Goal: Task Accomplishment & Management: Use online tool/utility

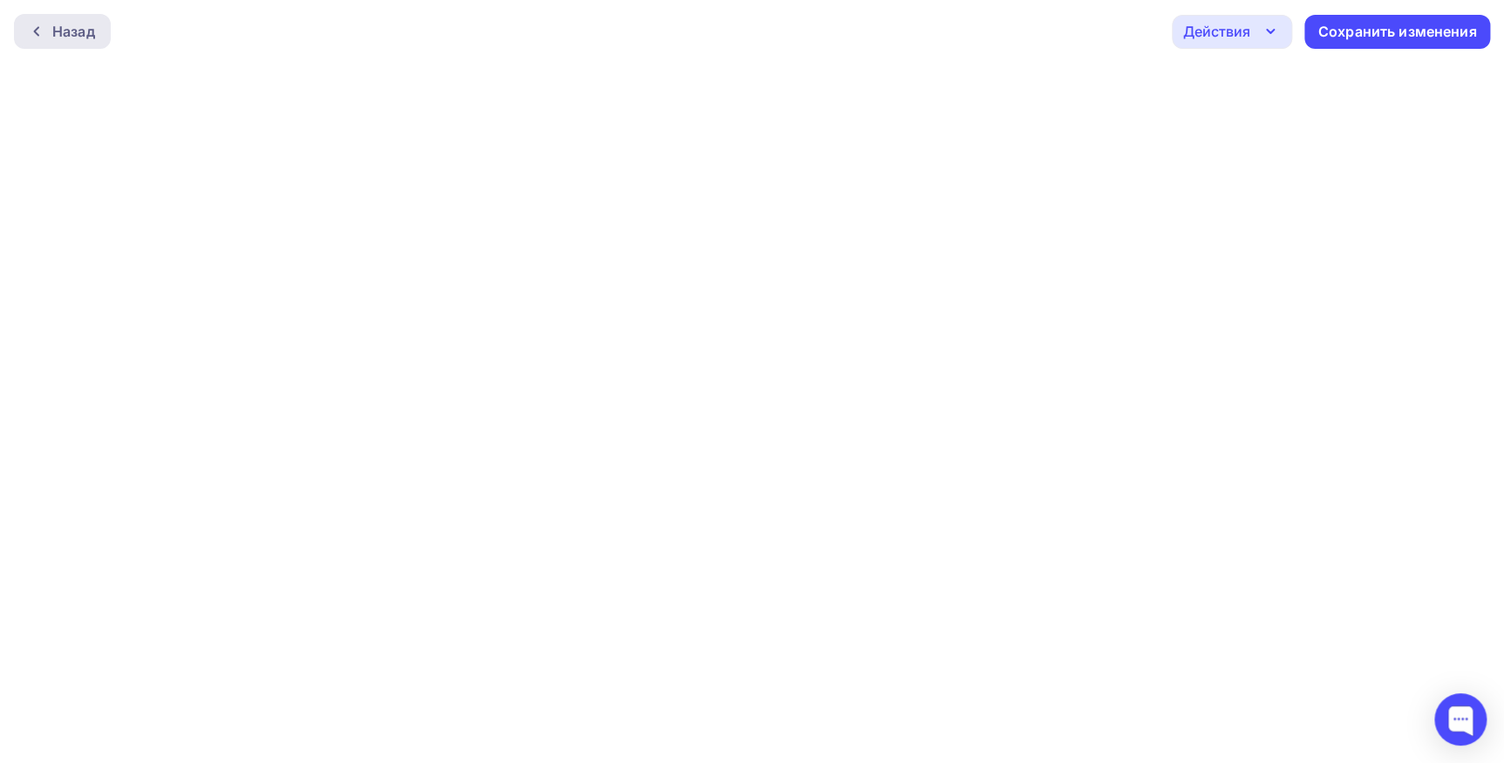
click at [90, 24] on div "Назад" at bounding box center [73, 31] width 43 height 21
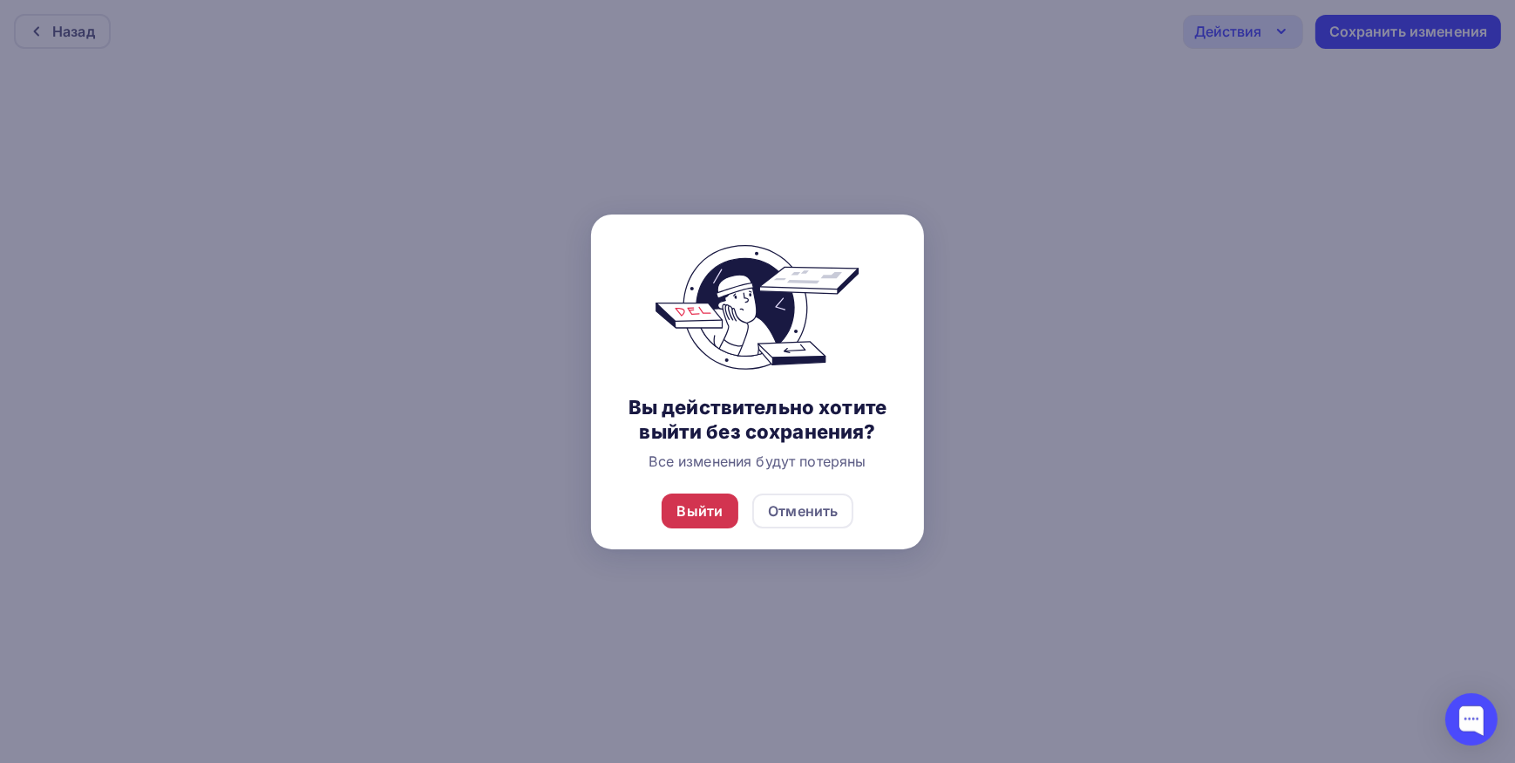
click at [712, 514] on div "Выйти" at bounding box center [700, 510] width 46 height 21
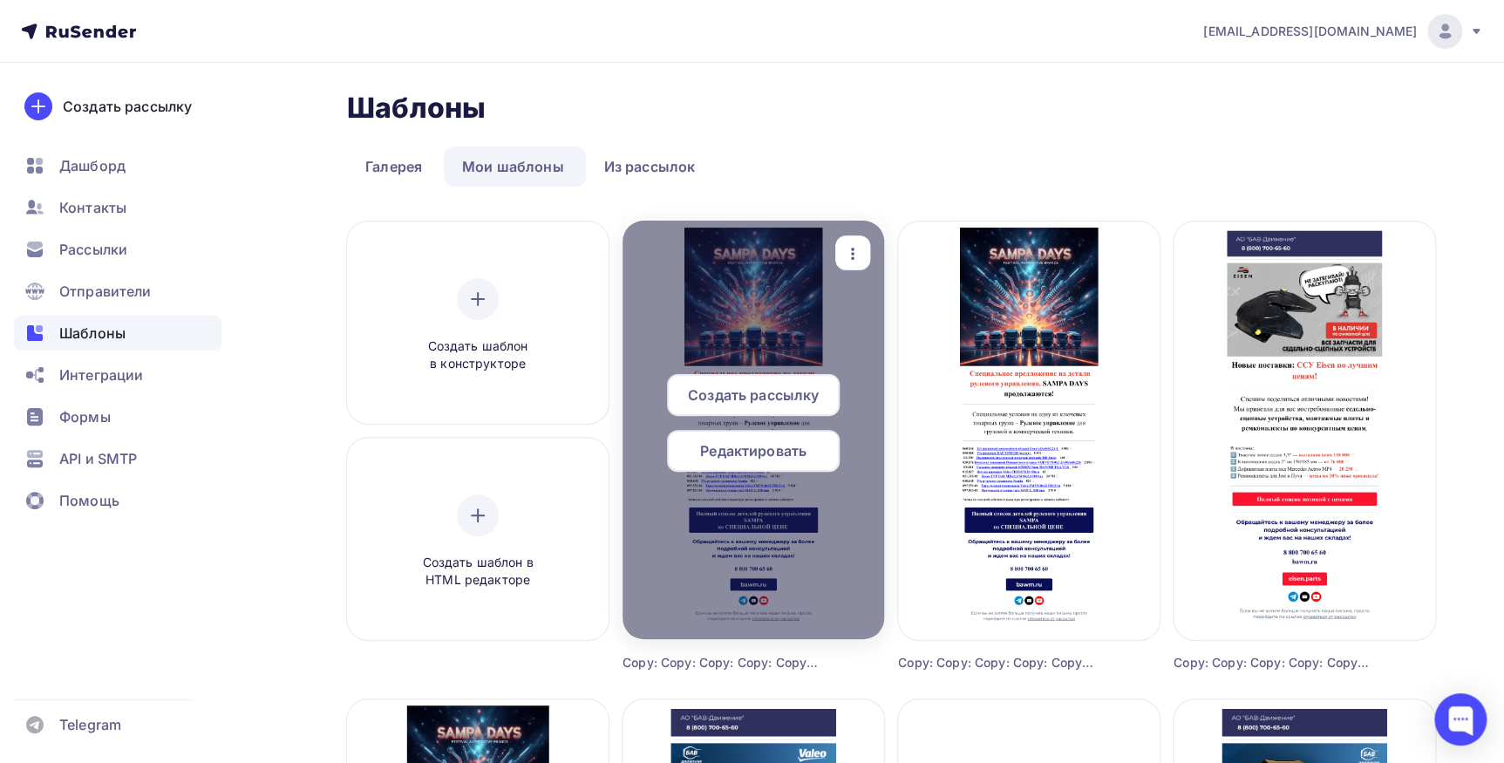
click at [710, 450] on span "Редактировать" at bounding box center [753, 450] width 106 height 21
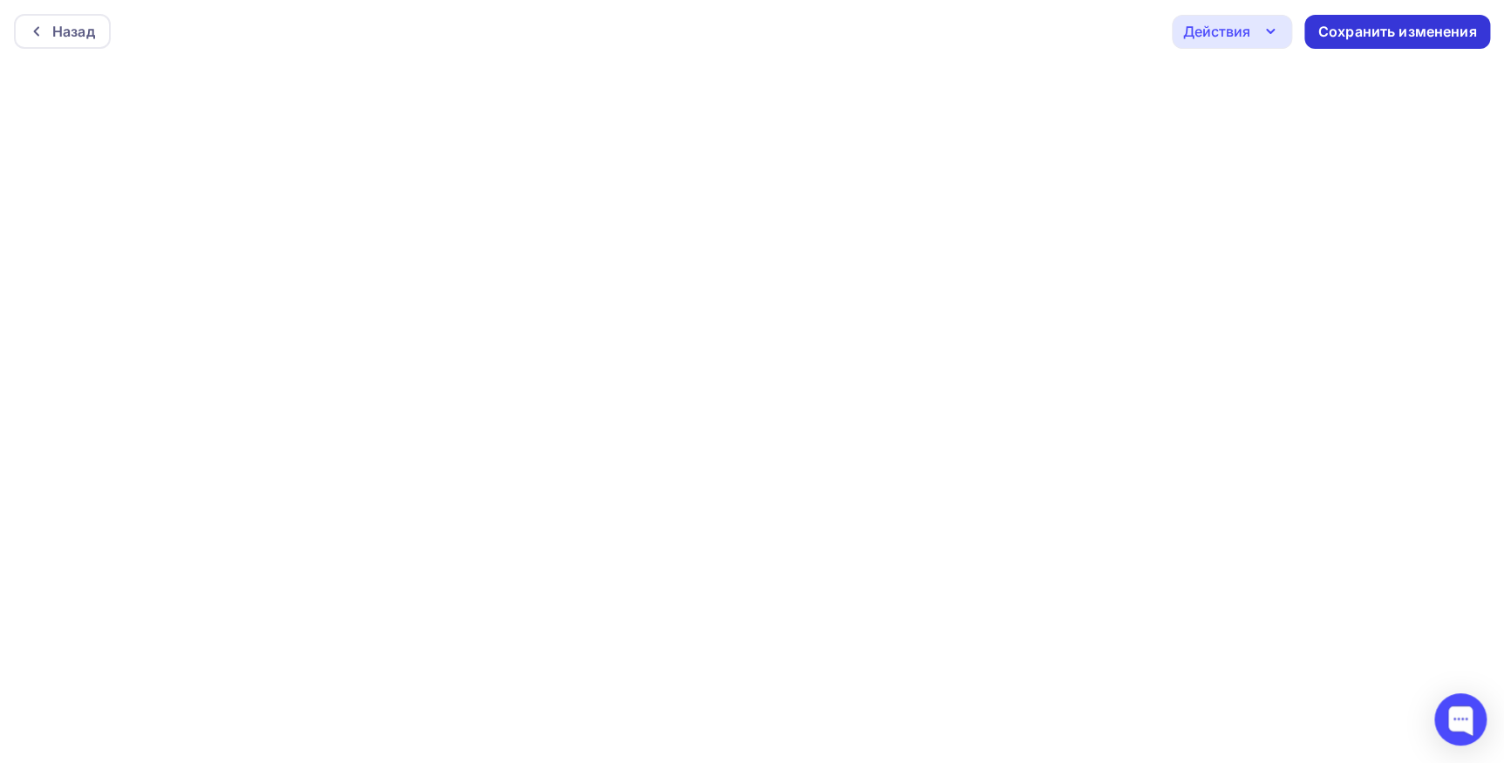
click at [1380, 35] on div "Сохранить изменения" at bounding box center [1397, 32] width 159 height 20
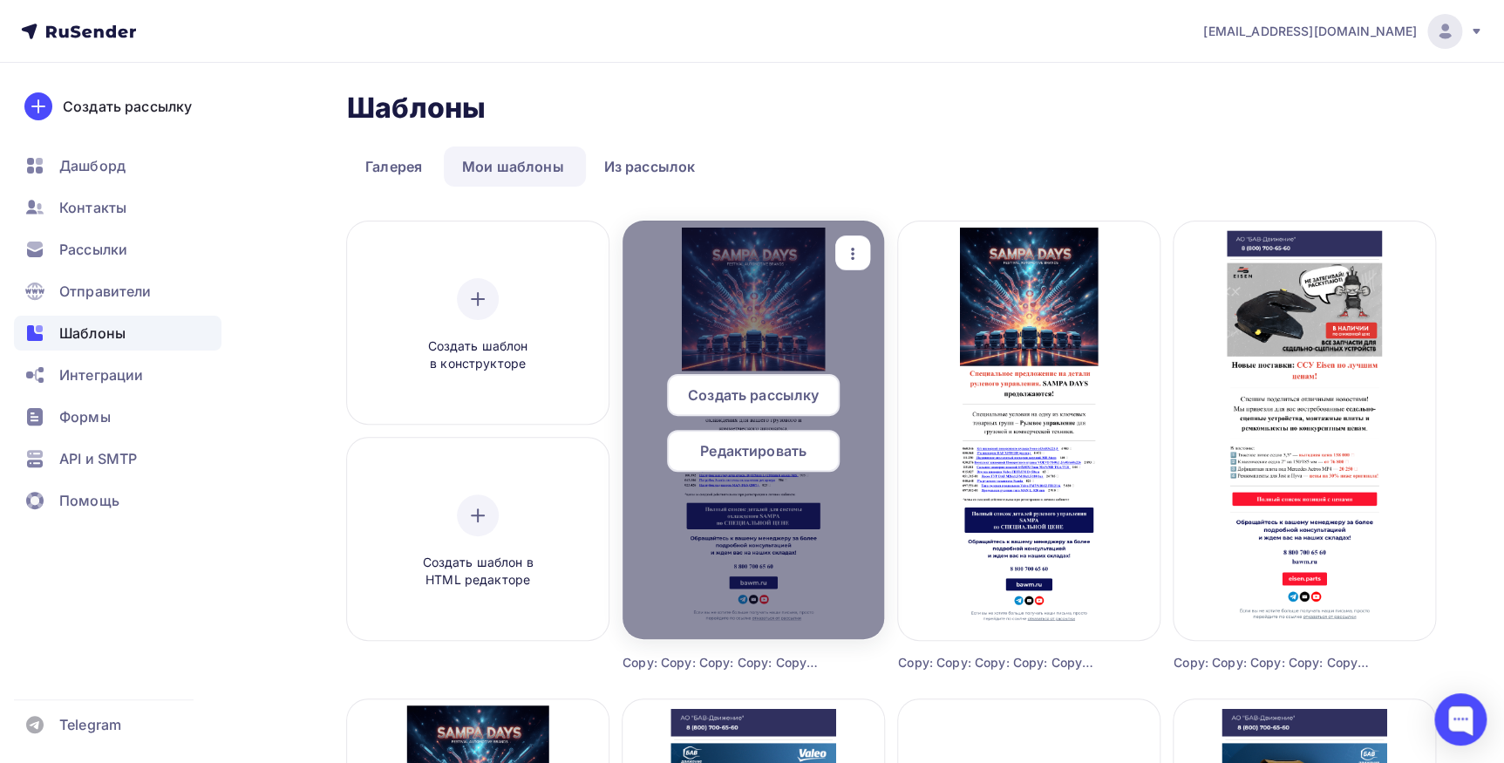
click at [765, 462] on div "Редактировать" at bounding box center [753, 451] width 173 height 42
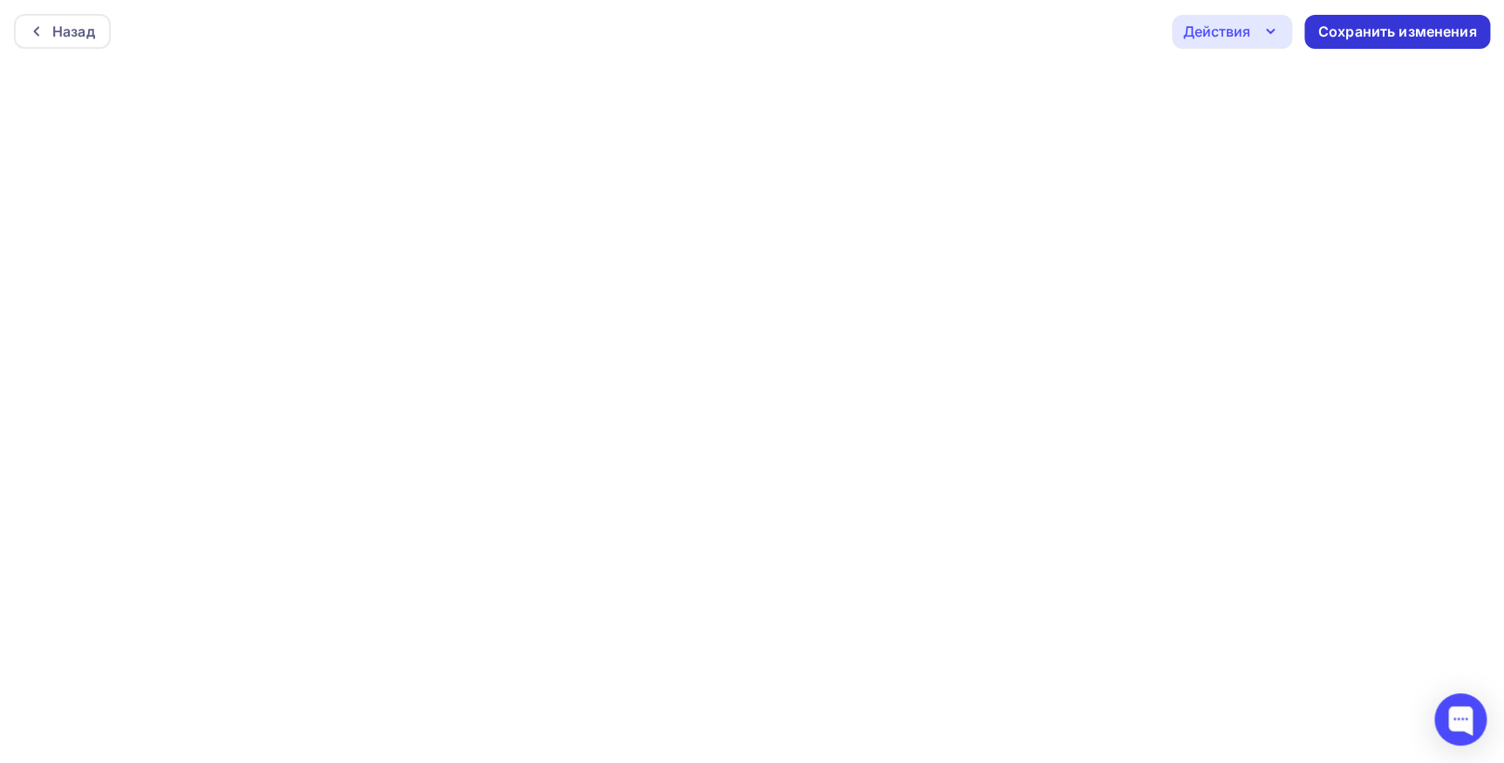
click at [1378, 26] on div "Сохранить изменения" at bounding box center [1397, 32] width 159 height 20
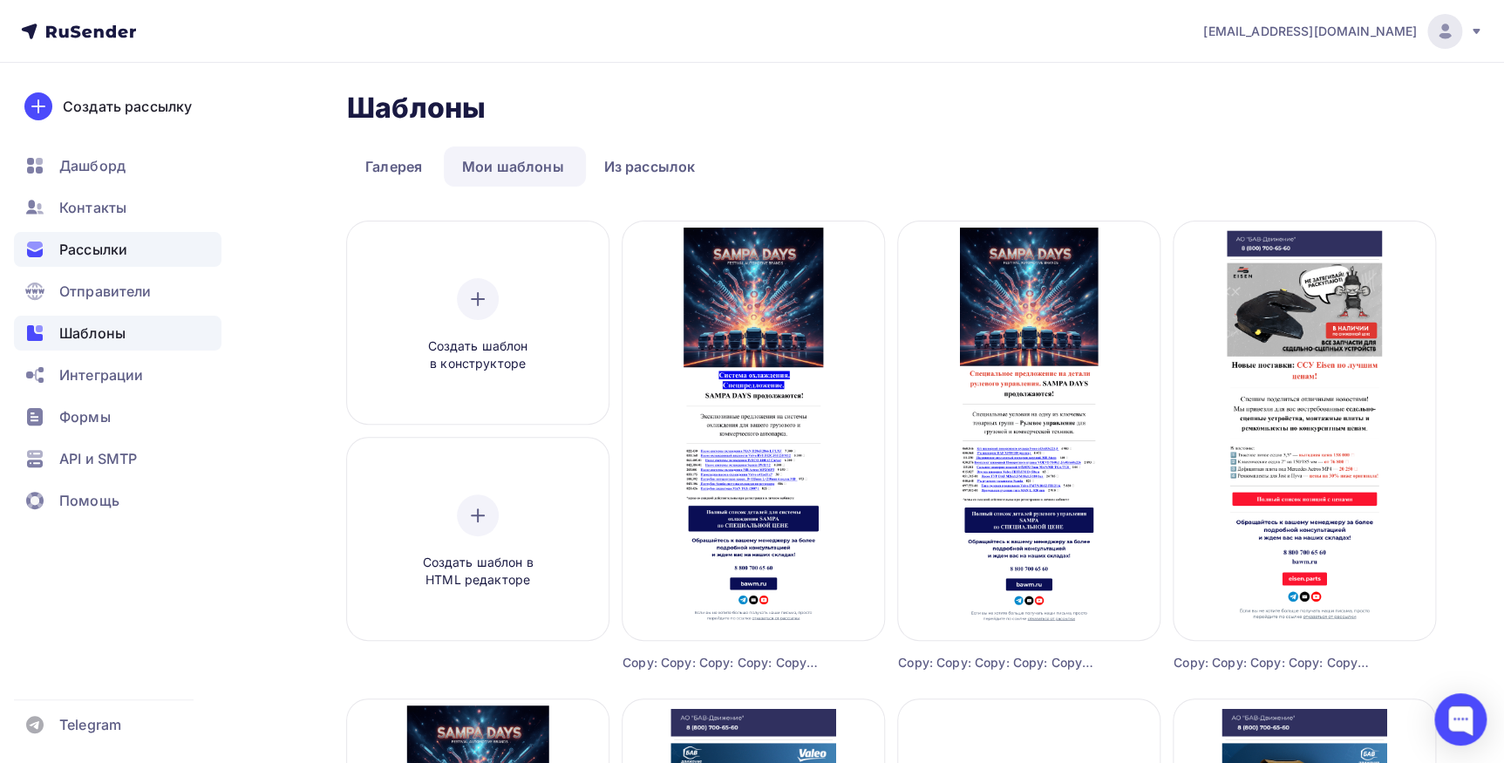
click at [87, 260] on div "Рассылки" at bounding box center [118, 249] width 208 height 35
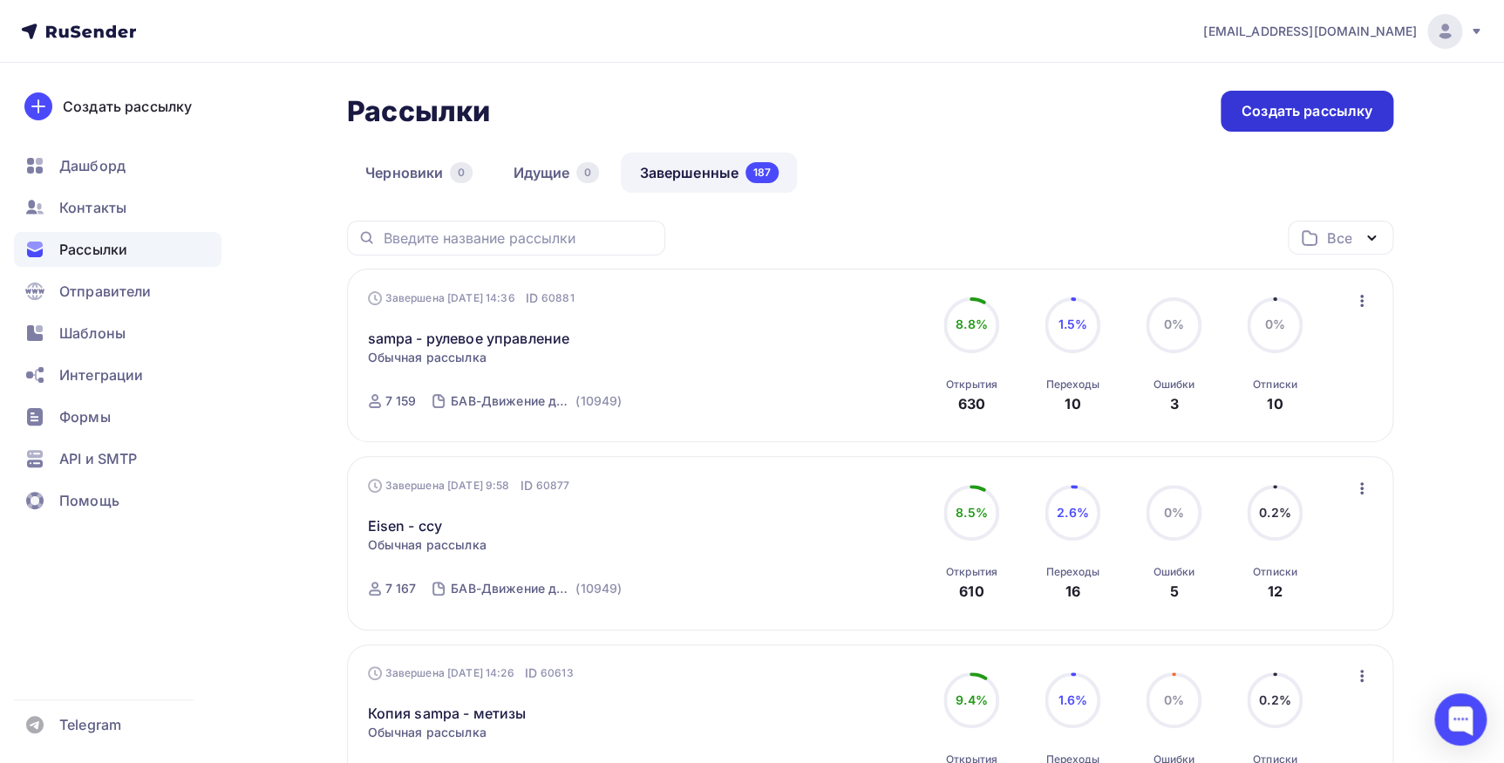
click at [1310, 98] on div "Создать рассылку" at bounding box center [1307, 111] width 173 height 41
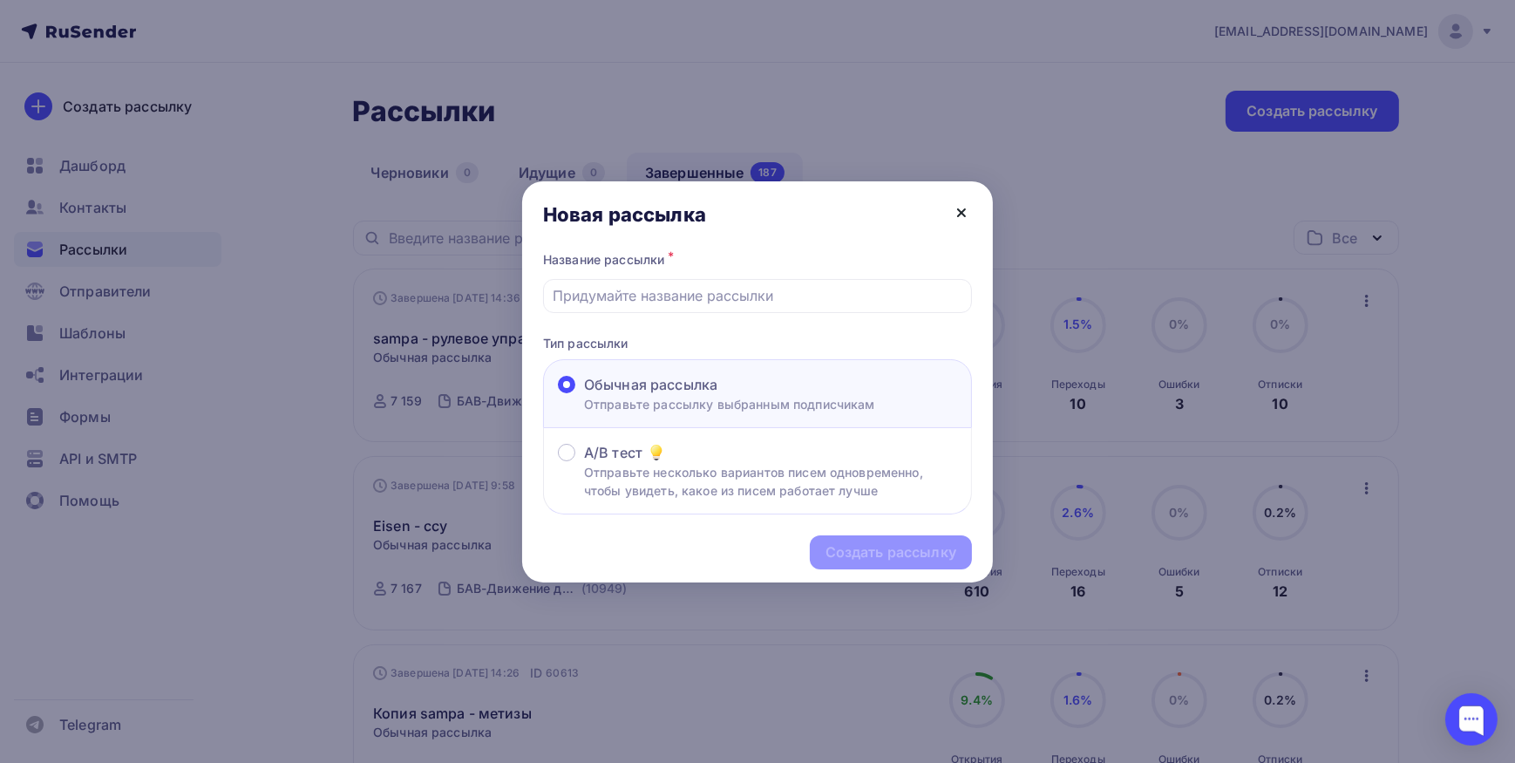
click at [962, 209] on icon at bounding box center [961, 212] width 21 height 21
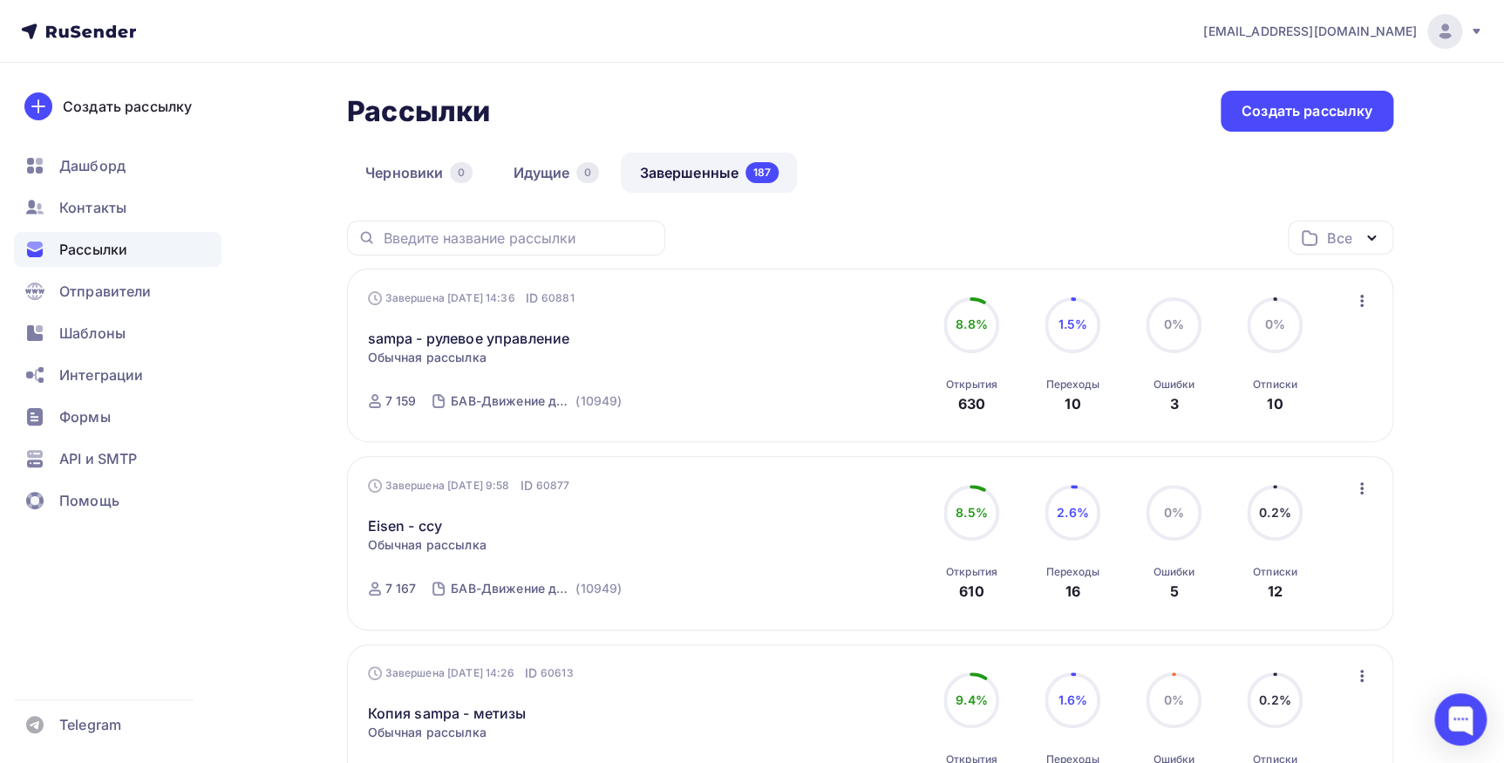
click at [1366, 303] on icon "button" at bounding box center [1361, 300] width 21 height 21
click at [1289, 411] on div "Копировать в новую" at bounding box center [1282, 415] width 179 height 21
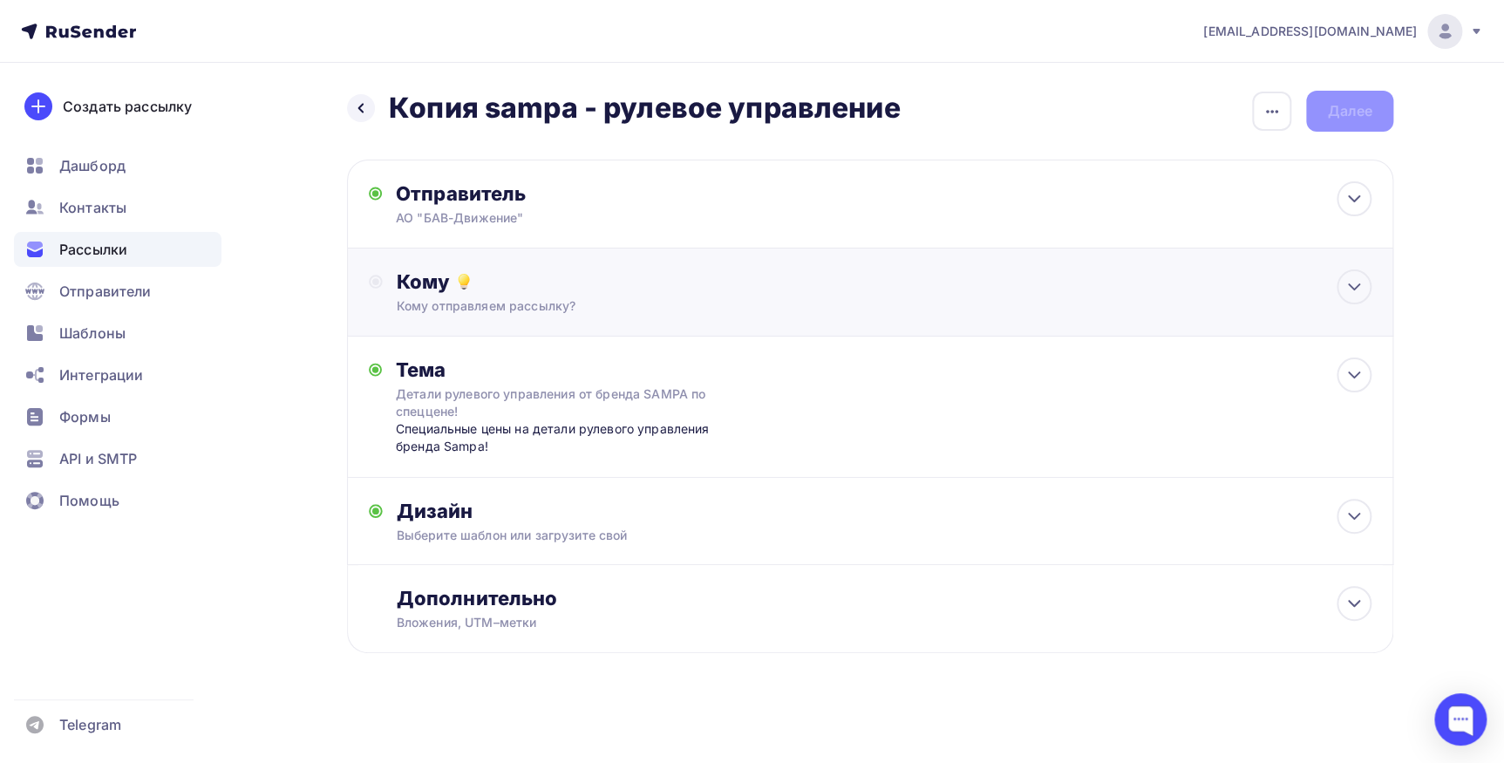
click at [563, 302] on div "Кому отправляем рассылку?" at bounding box center [836, 305] width 878 height 17
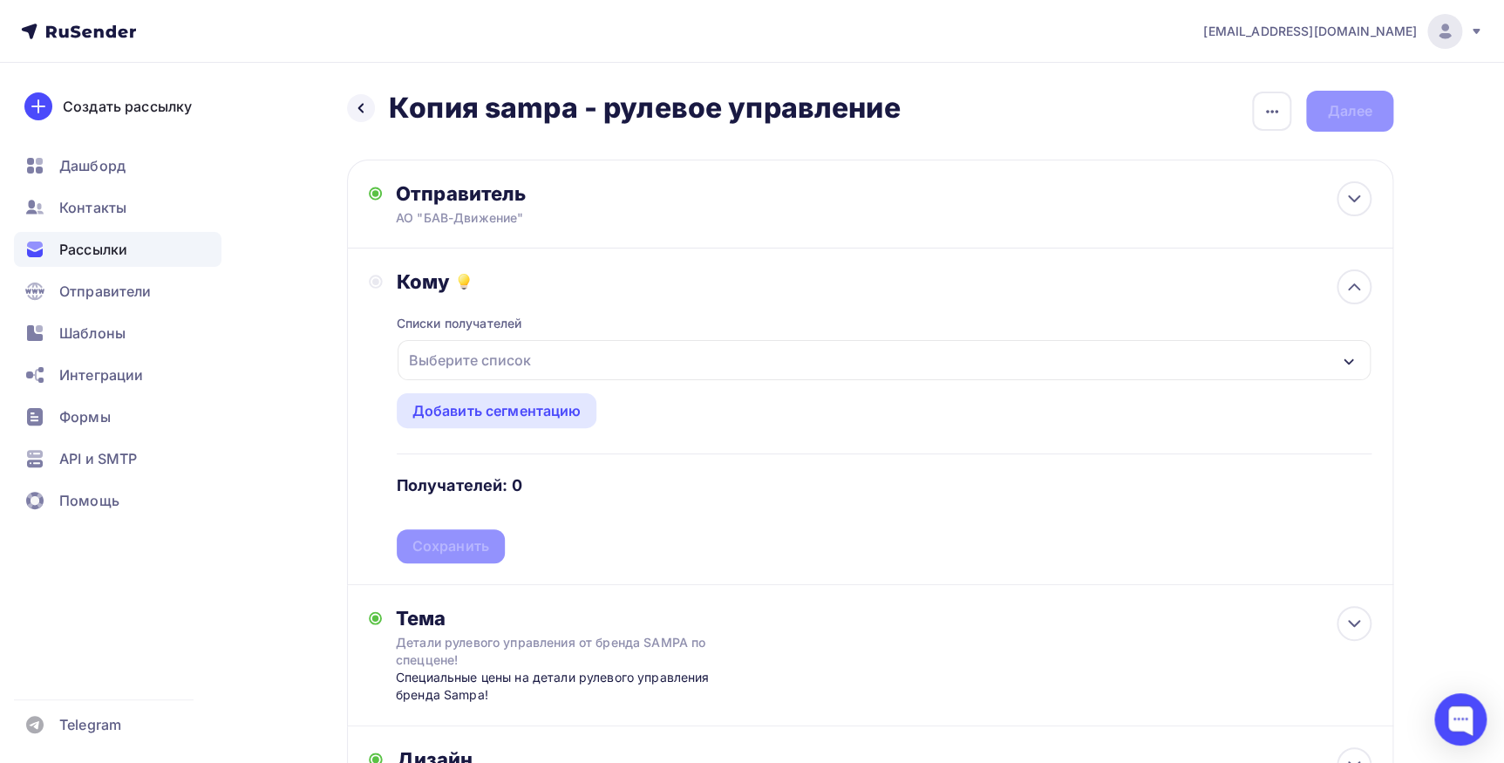
click at [508, 364] on div "Выберите список" at bounding box center [470, 359] width 136 height 31
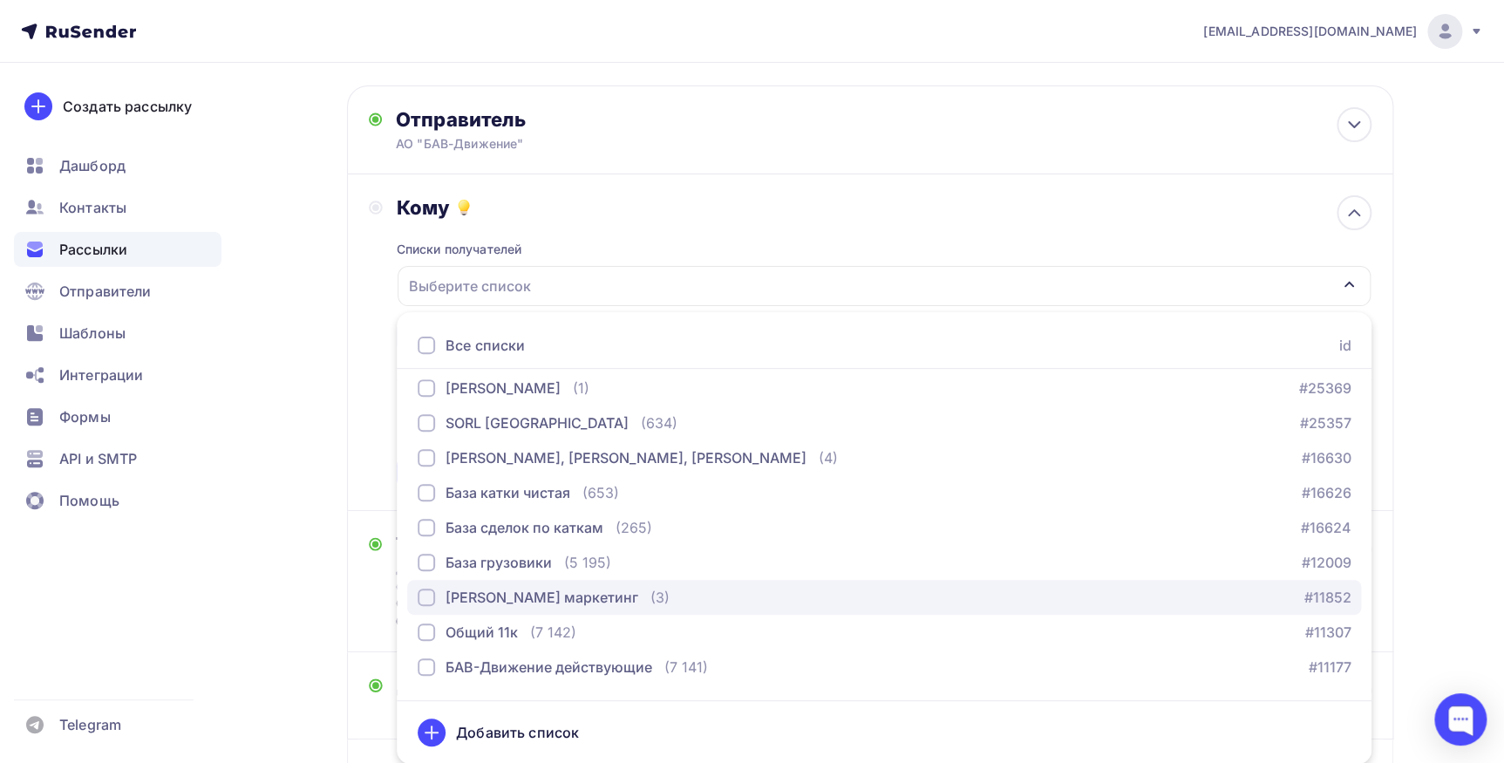
scroll to position [158, 0]
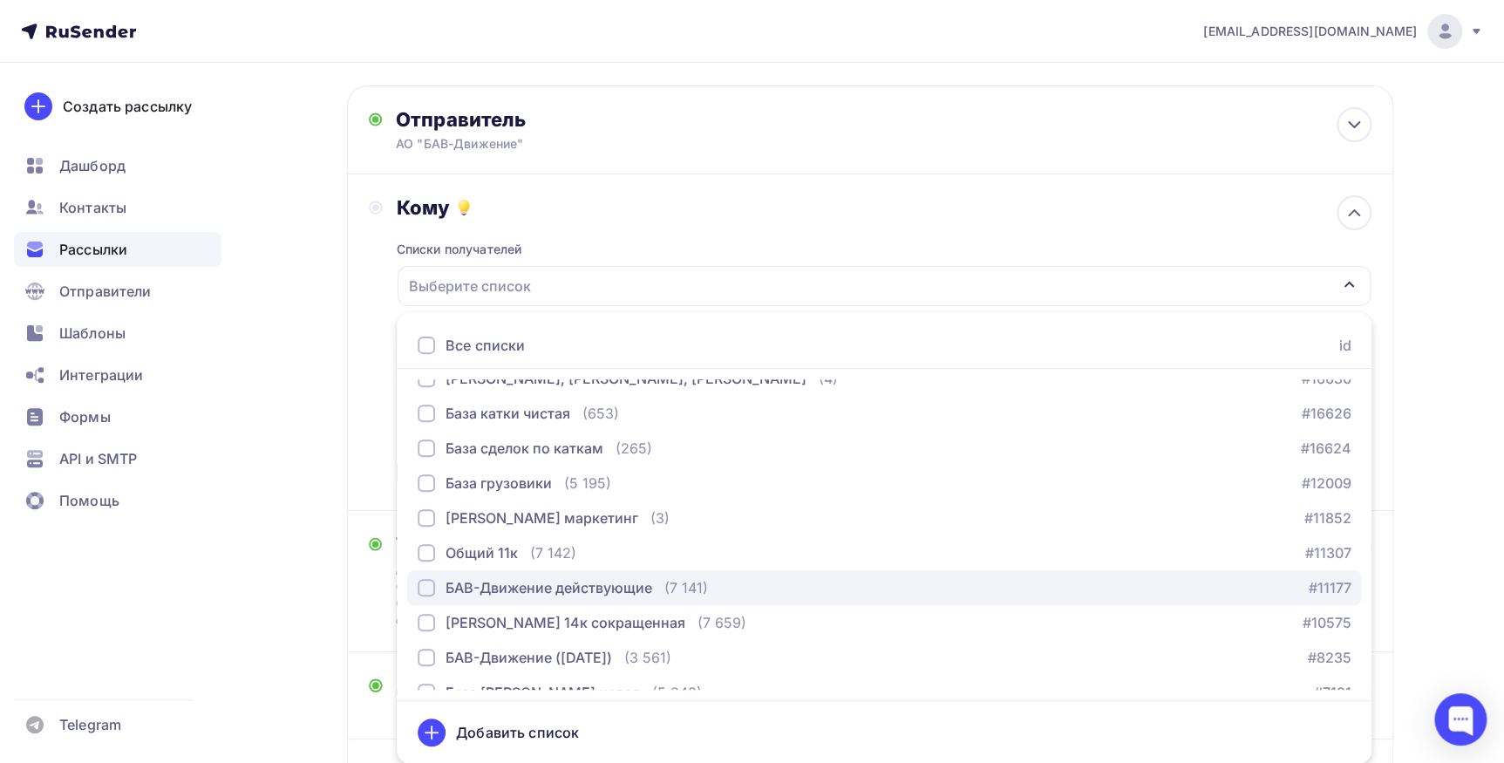
click at [579, 592] on div "БАВ-Движение действующие" at bounding box center [549, 587] width 207 height 21
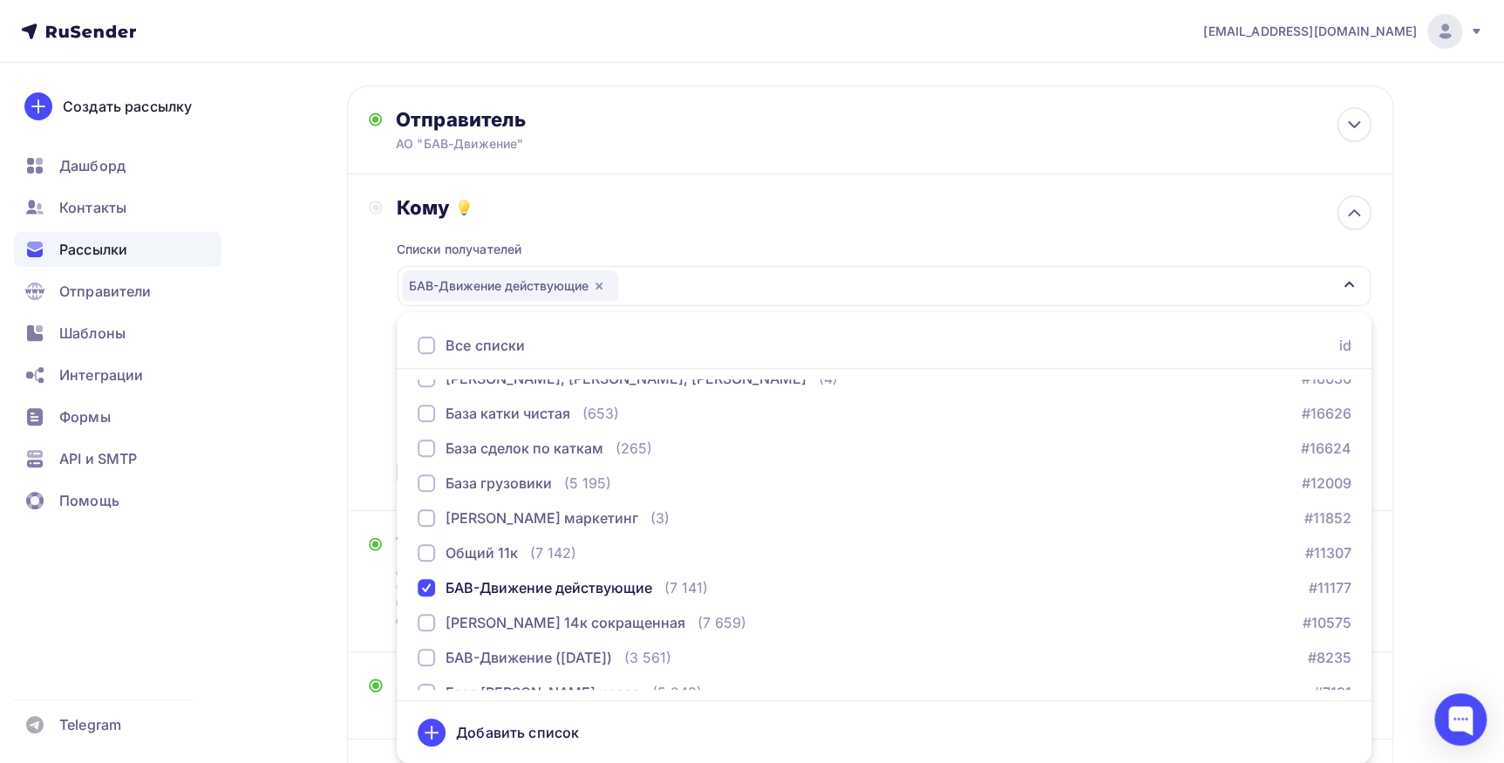
click at [350, 459] on div "Кому Списки получателей БАВ-Движение действующие Все списки id 2 ГИС/Яндекс Цен…" at bounding box center [870, 342] width 1046 height 337
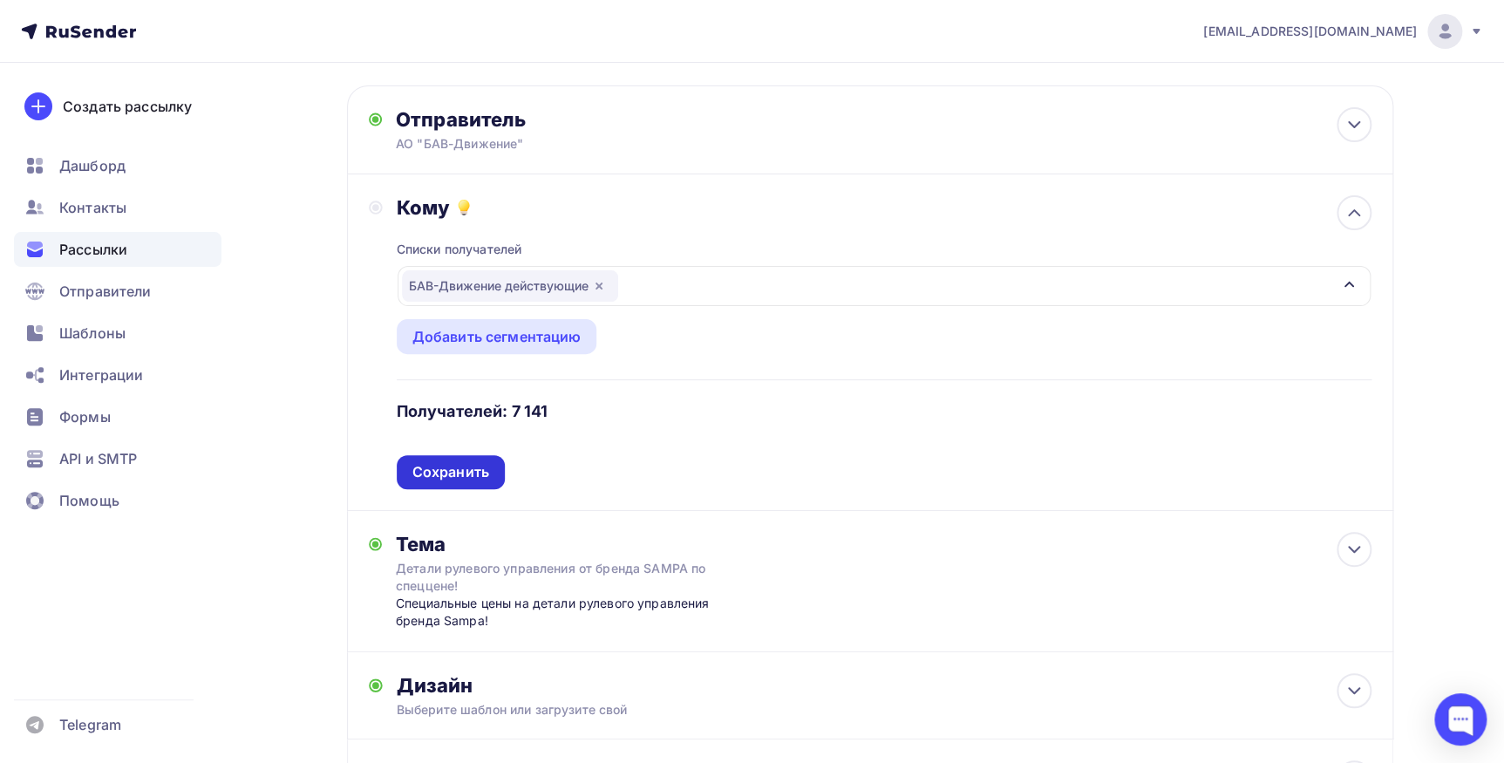
click at [413, 476] on div "Сохранить" at bounding box center [450, 472] width 77 height 20
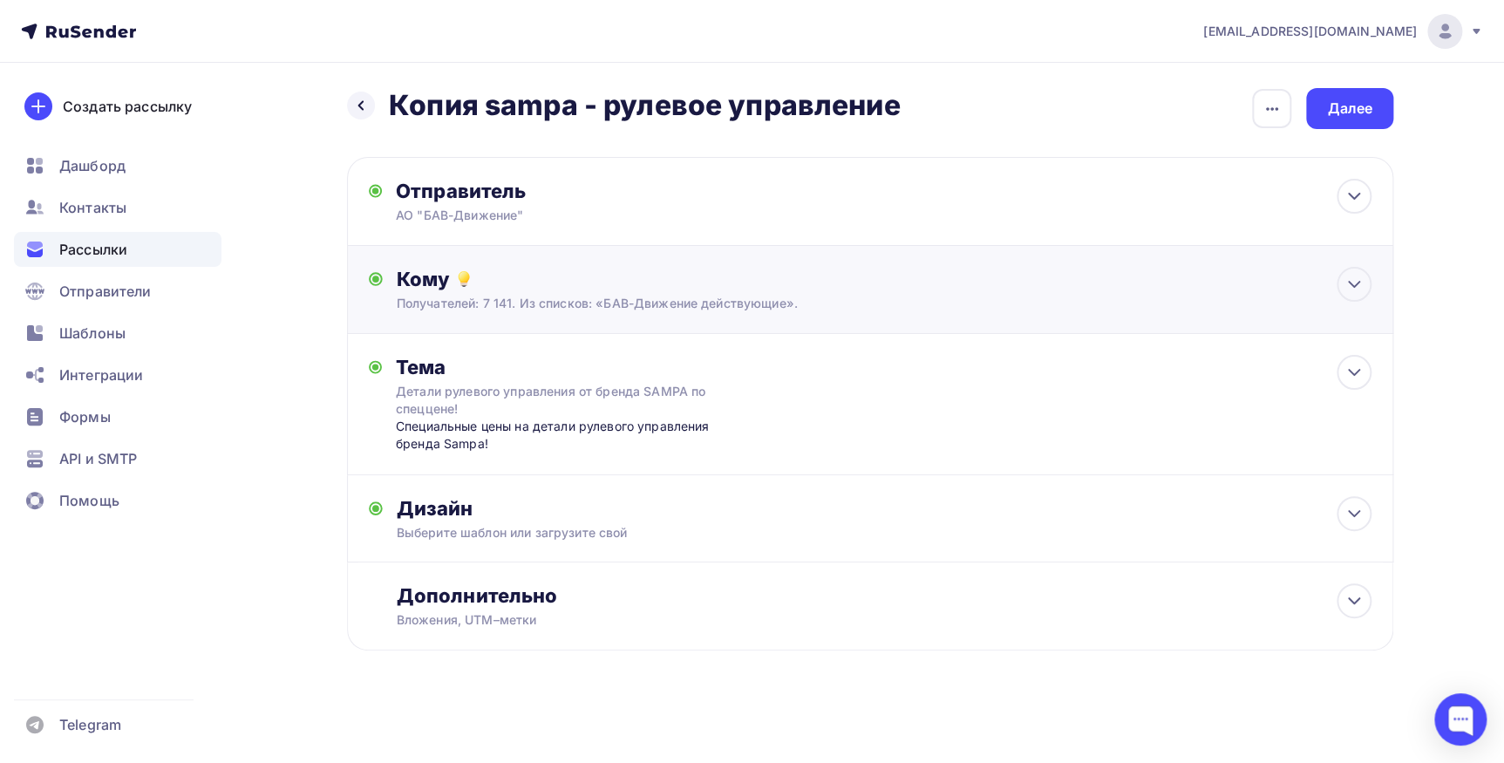
scroll to position [2, 0]
click at [482, 416] on div "Детали рулевого управления от бренда SAMPA по спеццене!" at bounding box center [551, 401] width 310 height 35
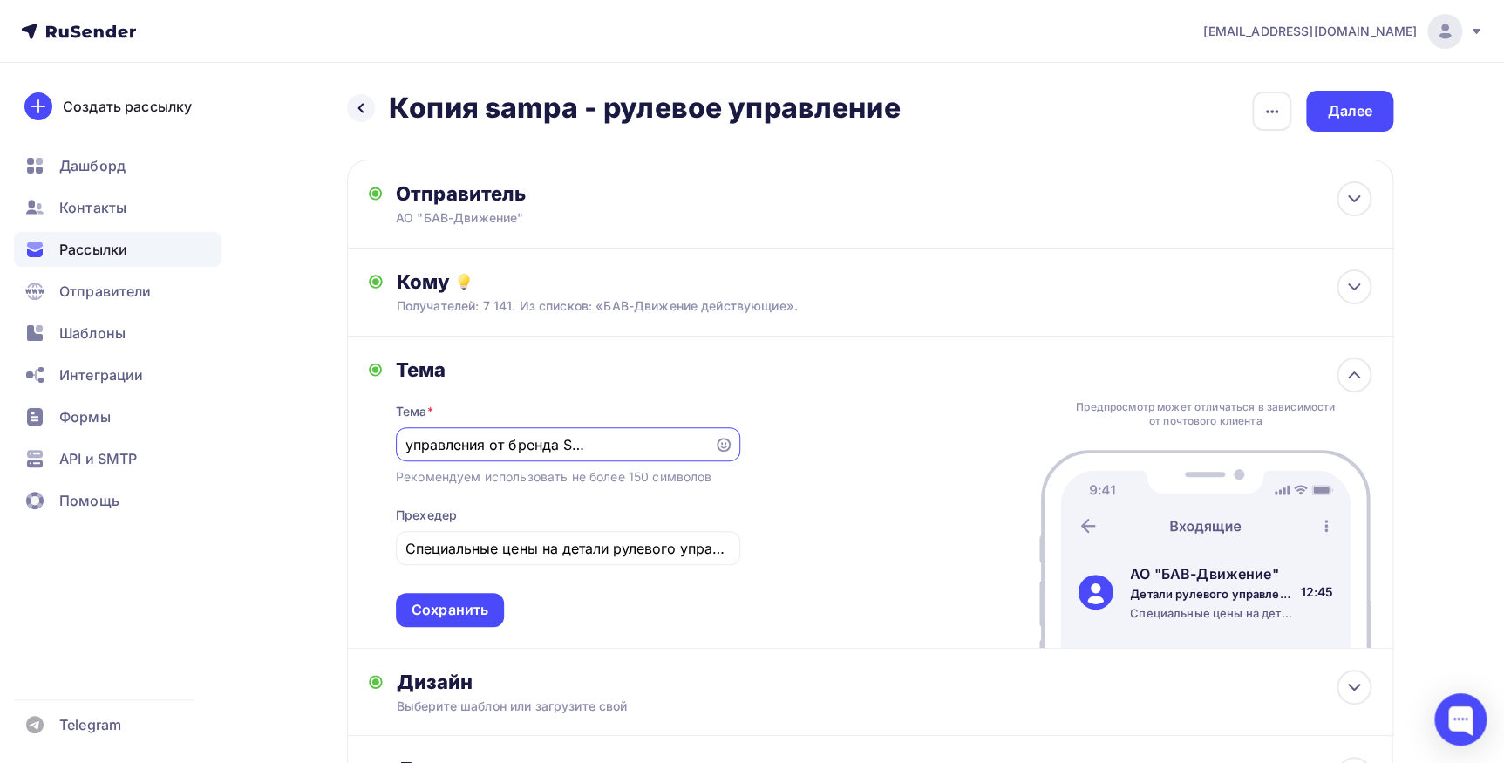
scroll to position [0, 0]
drag, startPoint x: 706, startPoint y: 443, endPoint x: 337, endPoint y: 436, distance: 368.9
click at [337, 436] on div "Назад Копия sampa - рулевое управление Копия sampa - рулевое управление Закончи…" at bounding box center [751, 500] width 1429 height 874
drag, startPoint x: 402, startPoint y: 548, endPoint x: 871, endPoint y: 534, distance: 469.3
click at [871, 534] on div "Тема Тема * Детали рулевого управления от бренда SAMPA по спеццене! Рекомендуем…" at bounding box center [870, 493] width 1046 height 312
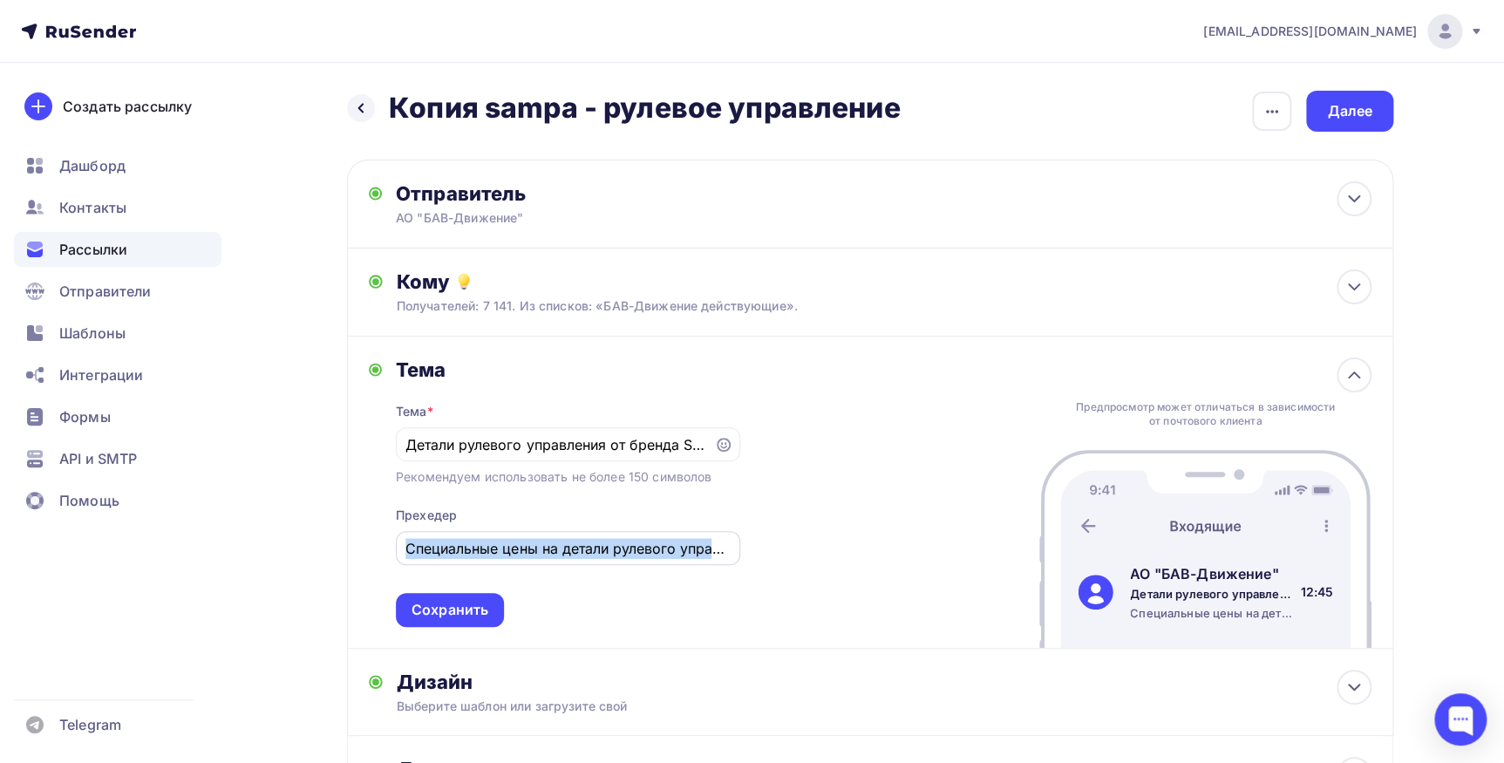
click at [621, 558] on div "Специальные цены на детали рулевого управления бренда Sampa!" at bounding box center [568, 548] width 344 height 34
drag, startPoint x: 406, startPoint y: 544, endPoint x: 807, endPoint y: 543, distance: 400.2
click at [807, 543] on div "Тема Тема * Детали рулевого управления от бренда SAMPA по спеццене! Рекомендуем…" at bounding box center [870, 493] width 1046 height 312
paste input "ксклюзивные предложения на системы охлаждения для вашего грузового и коммерческ…"
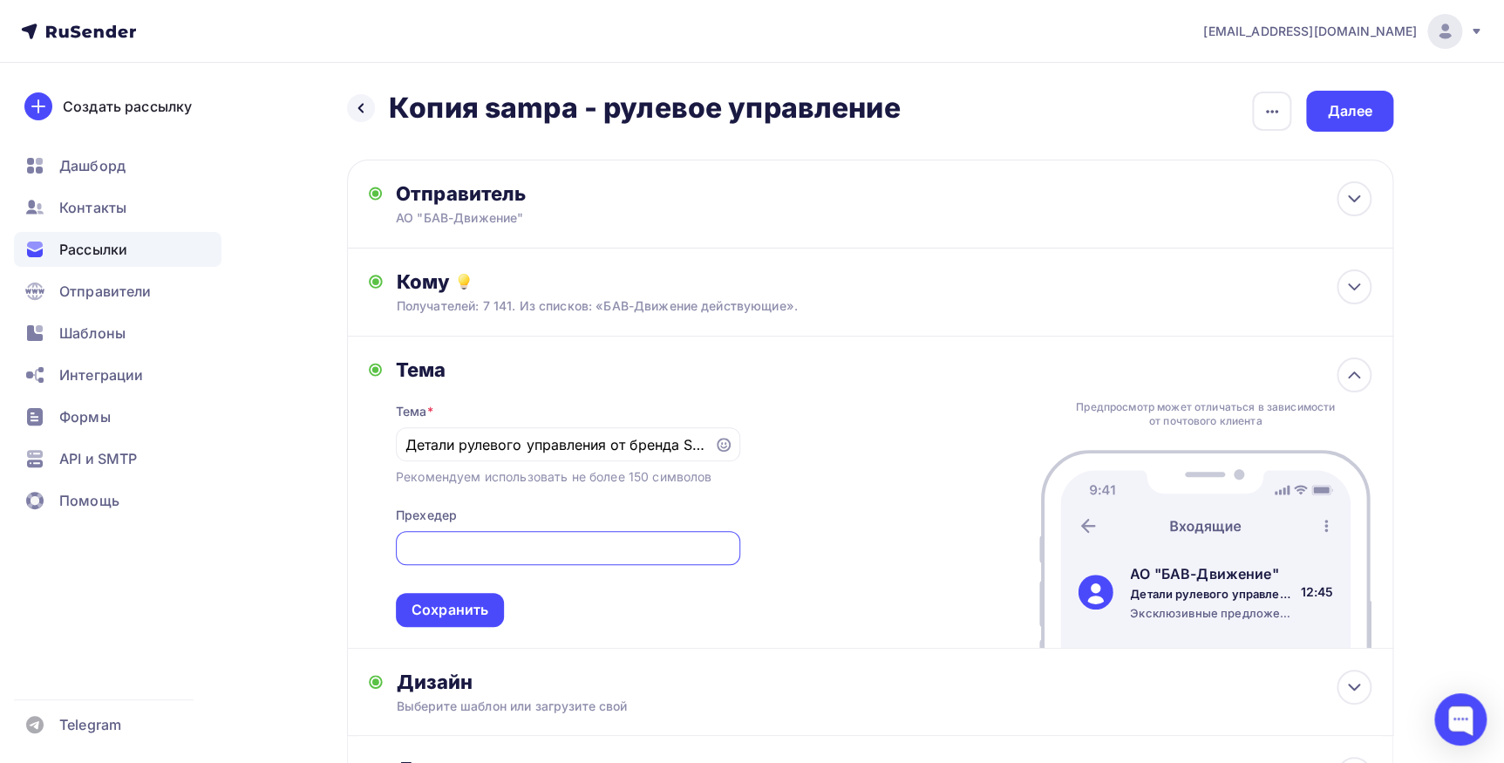
click at [558, 555] on input "Эксклюзивные предложения на системы охлаждения для вашего грузового и коммерчес…" at bounding box center [567, 548] width 324 height 21
click at [507, 552] on input "Эксклюзивные предложения на системы охлаждения от бренда для вашего грузового и…" at bounding box center [567, 548] width 324 height 21
click at [677, 548] on input "Эксклюзивные предложения на детали для системы охлаждения от бренда для вашего …" at bounding box center [567, 548] width 324 height 21
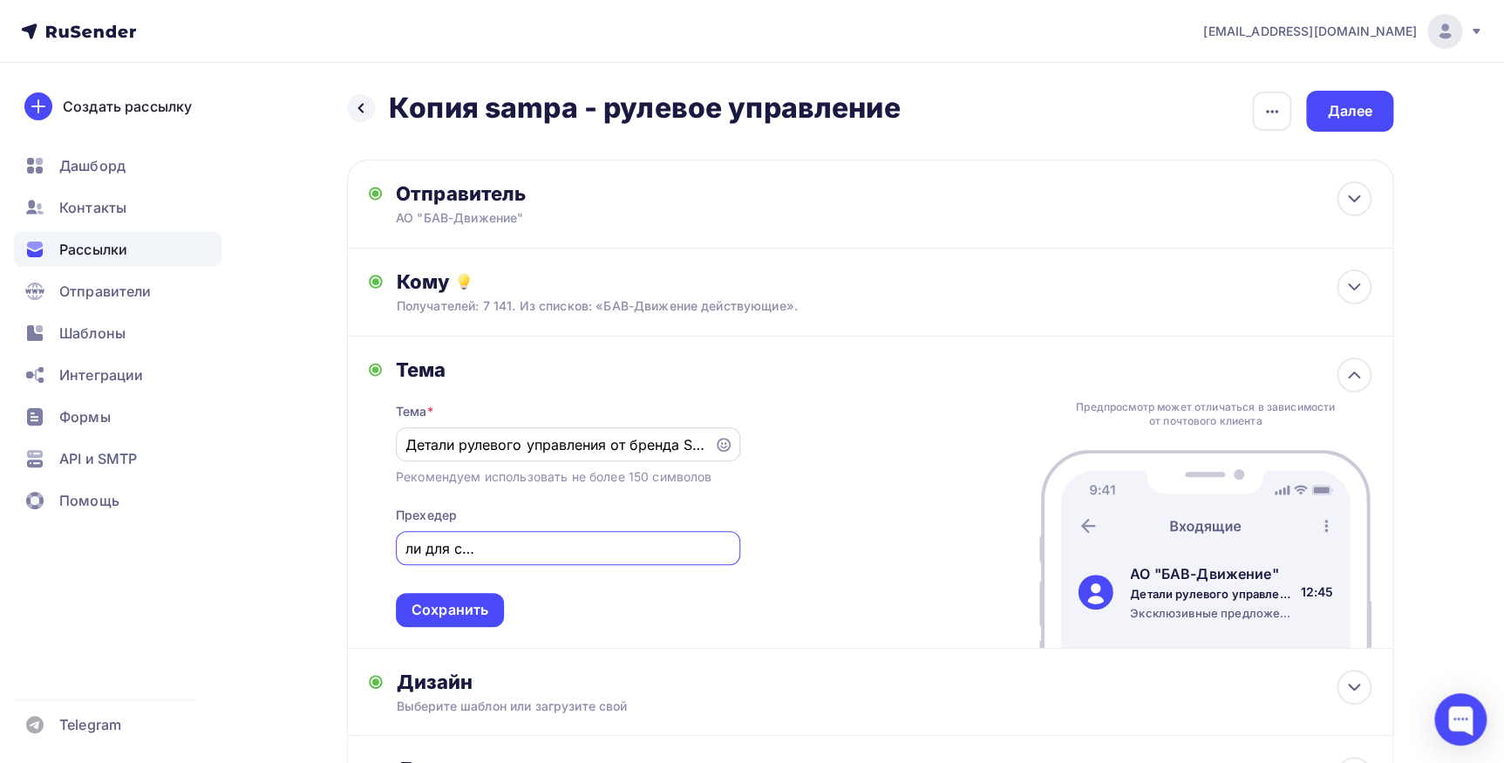
type input "Эксклюзивные предложения на детали для системы охлаждения от бренда SAMPA для в…"
click at [516, 447] on input "Детали рулевого управления от бренда SAMPA по спеццене!" at bounding box center [554, 444] width 298 height 21
click at [405, 439] on input "Детали рулевого управления от бренда SAMPA по спеццене!" at bounding box center [554, 444] width 298 height 21
drag, startPoint x: 458, startPoint y: 444, endPoint x: 602, endPoint y: 437, distance: 144.0
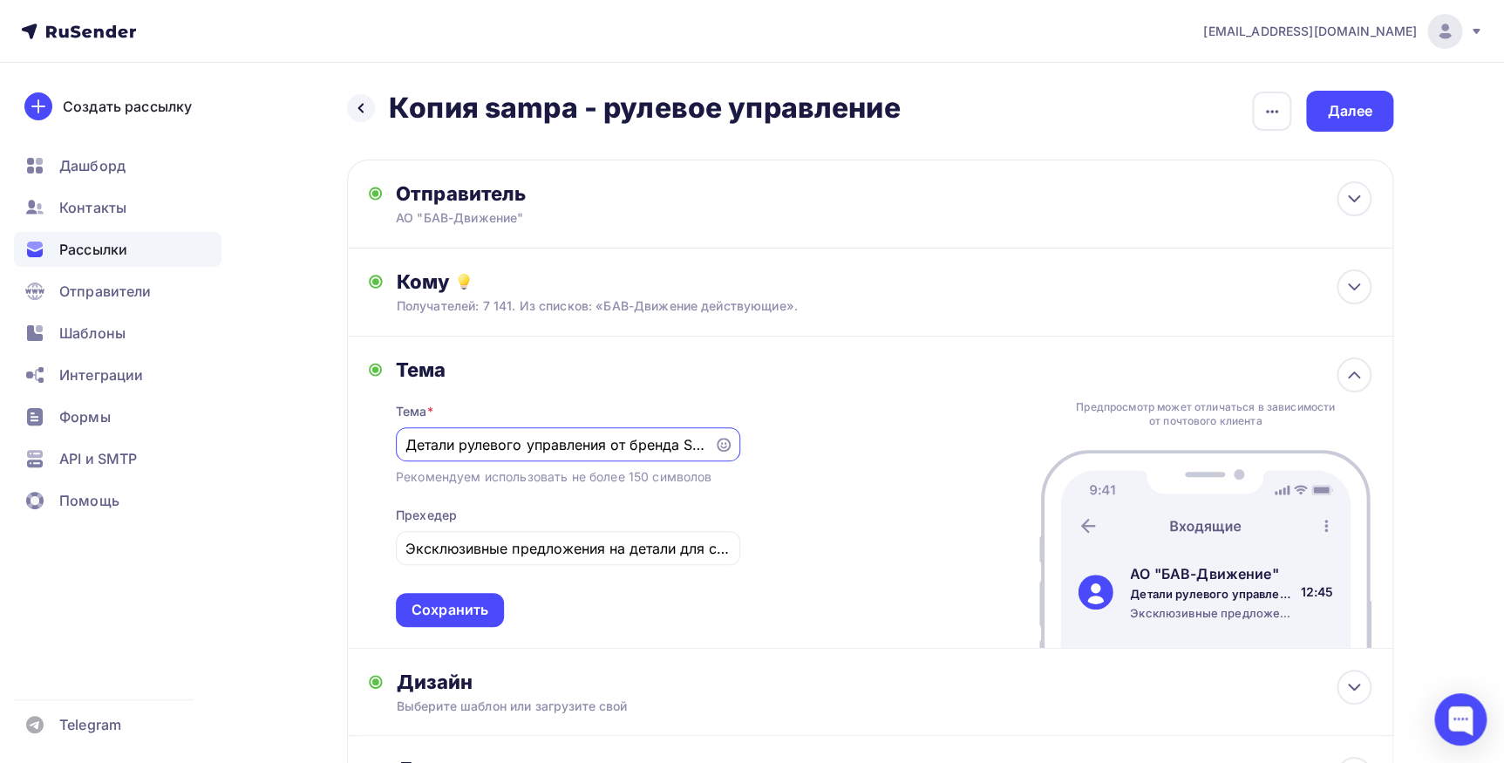
click at [602, 437] on input "Детали рулевого управления от бренда SAMPA по спеццене!" at bounding box center [554, 444] width 298 height 21
type input "Детали для системы охлаждения от бренда SAMPA по спеццене!"
click at [450, 610] on div "Сохранить" at bounding box center [450, 610] width 77 height 20
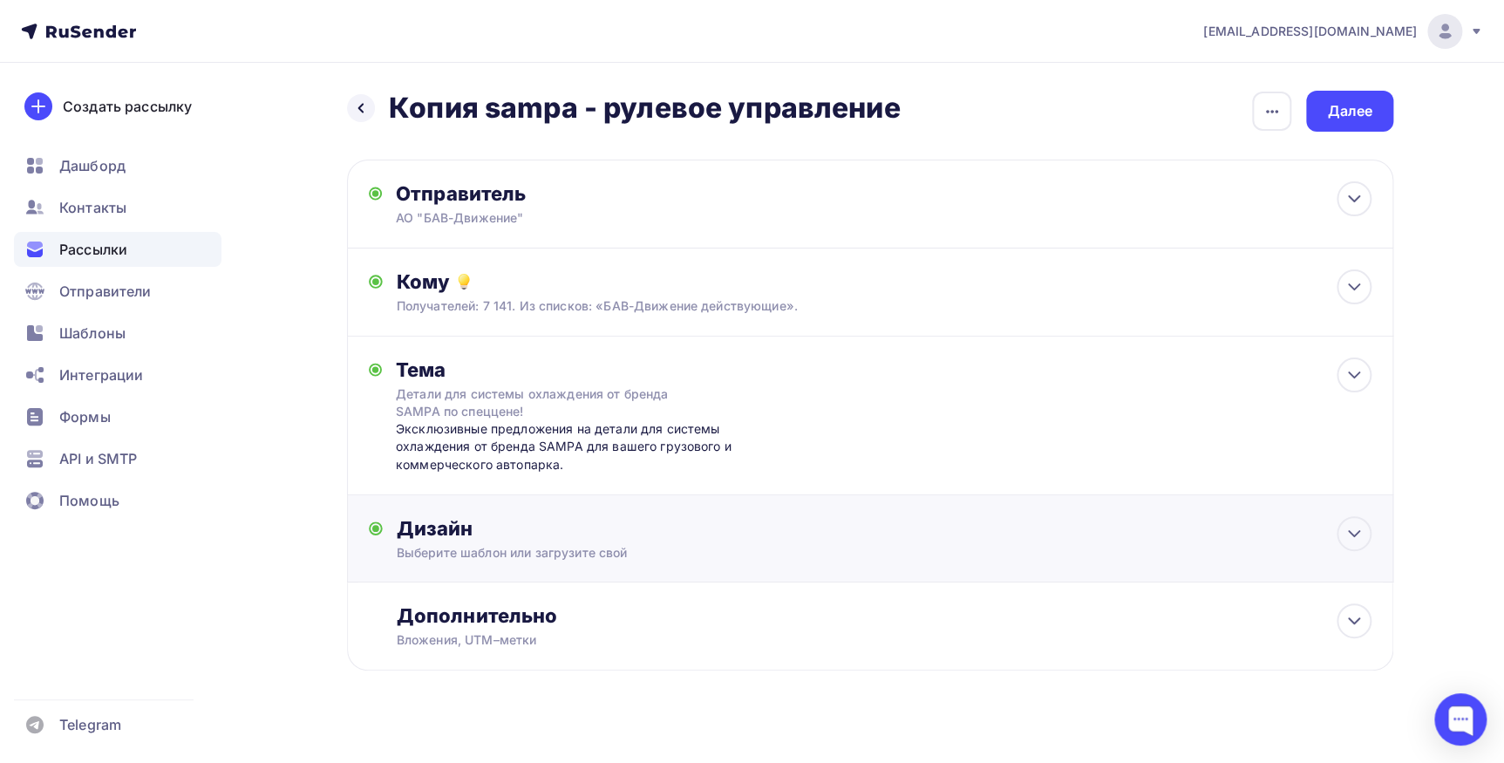
click at [452, 558] on div "Выберите шаблон или загрузите свой" at bounding box center [836, 552] width 878 height 17
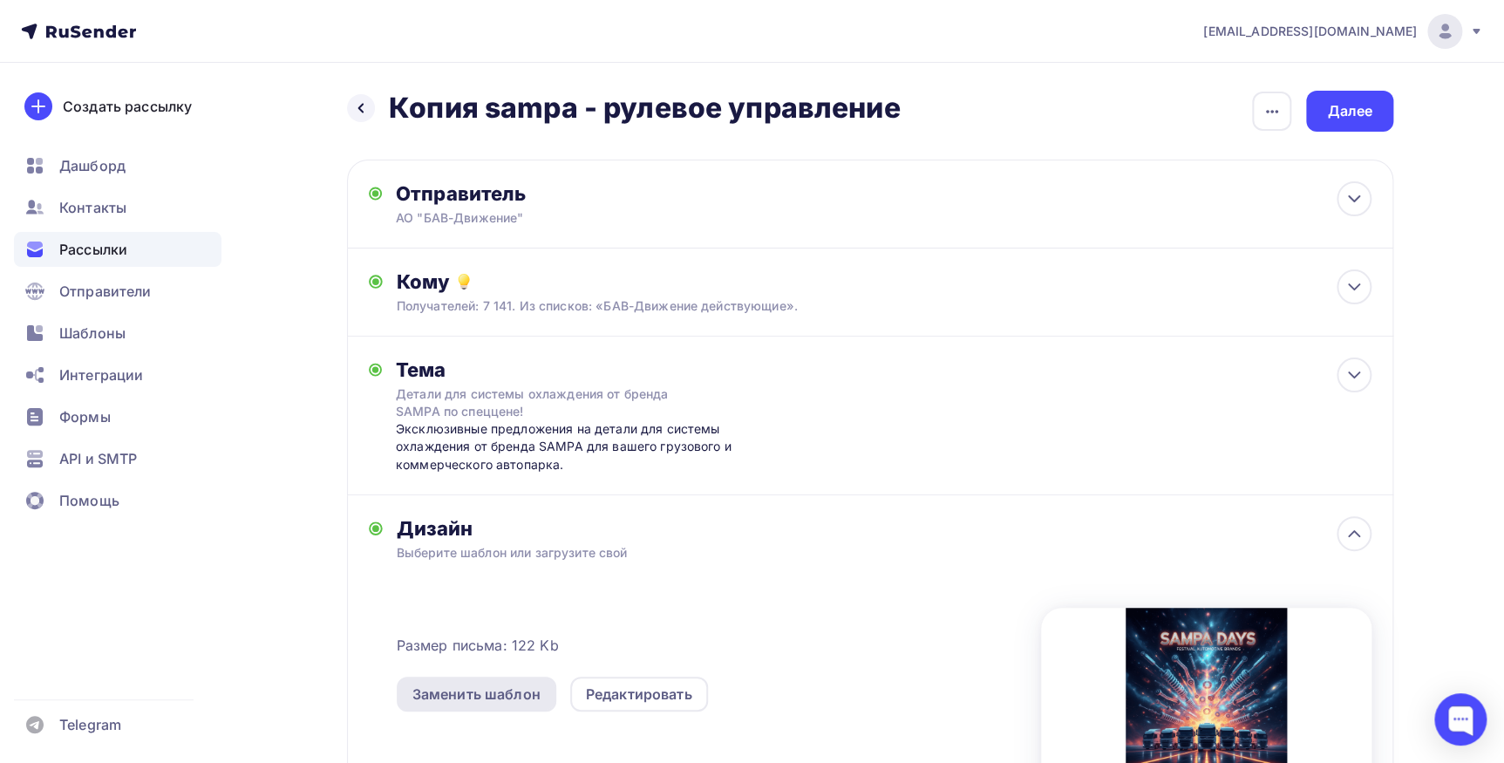
click at [507, 697] on div "Заменить шаблон" at bounding box center [476, 694] width 128 height 21
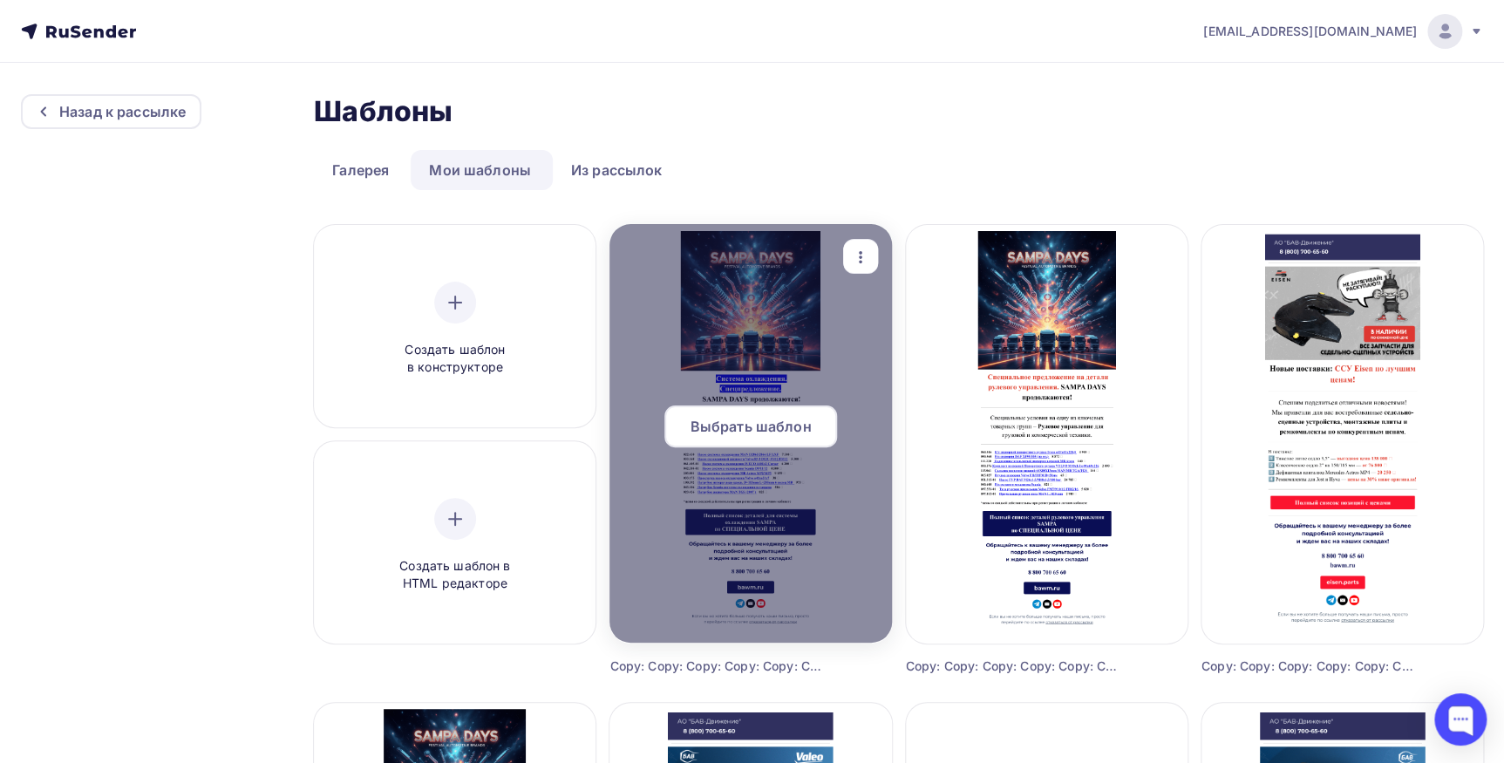
click at [739, 445] on div "Выбрать шаблон" at bounding box center [750, 426] width 173 height 42
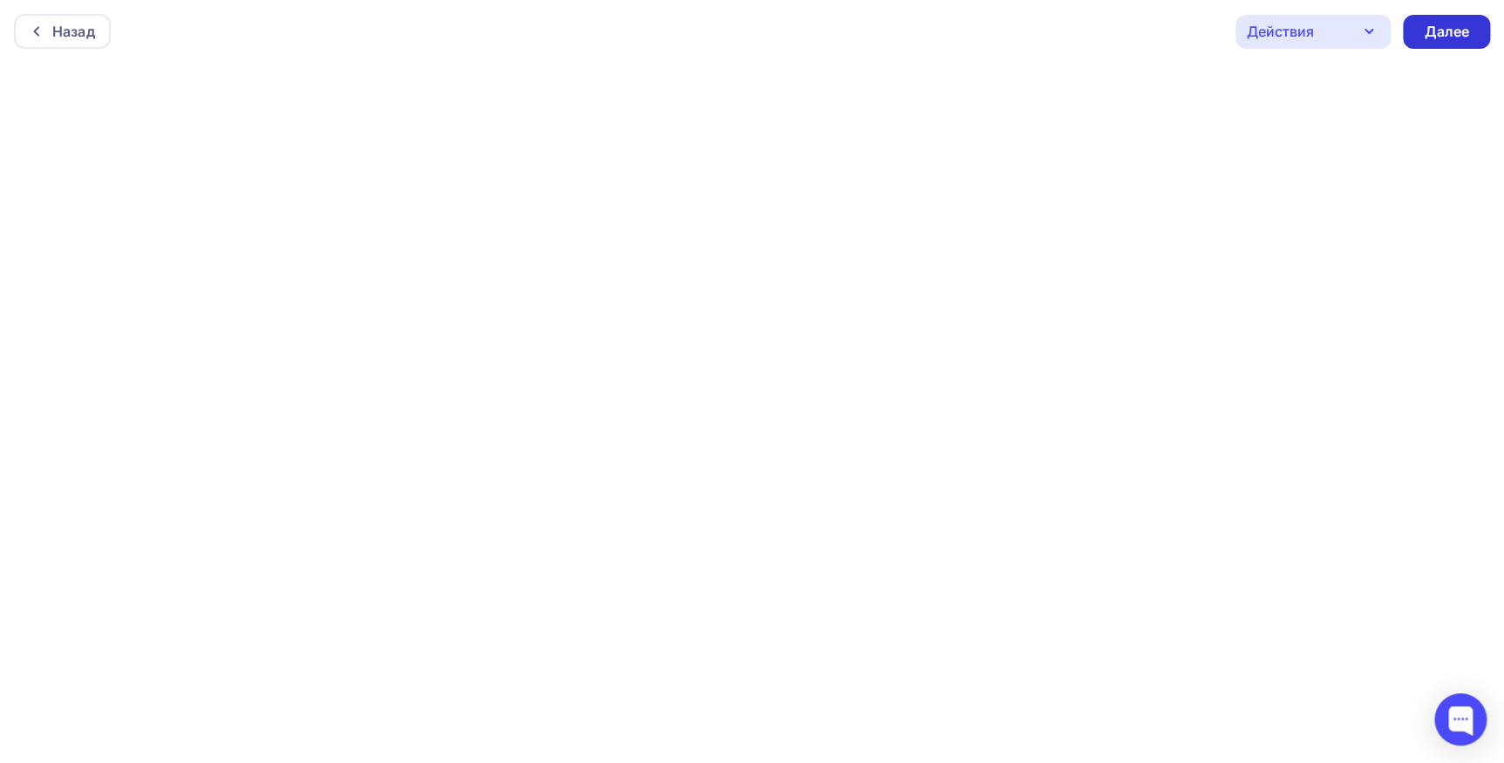
click at [1435, 22] on div "Далее" at bounding box center [1446, 32] width 45 height 20
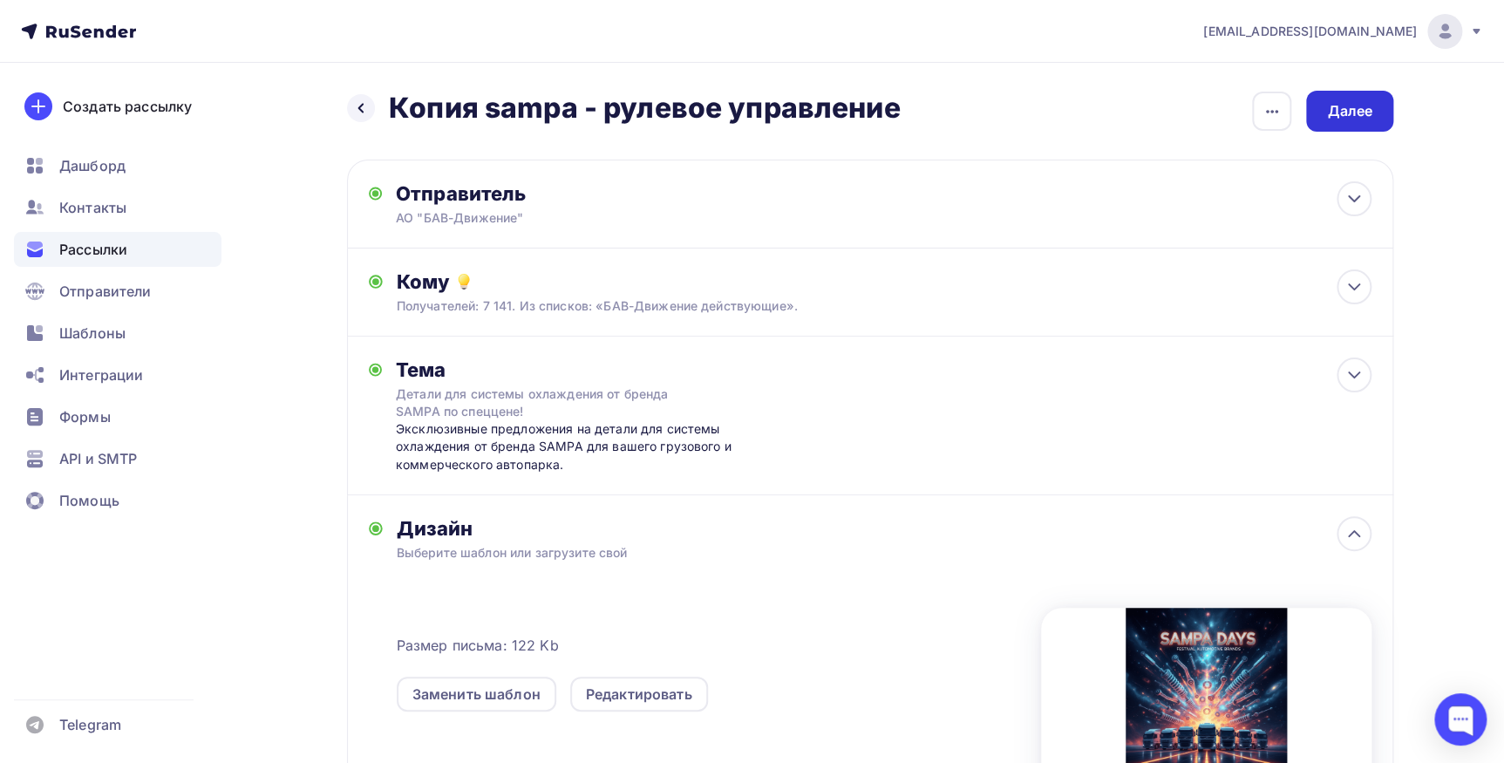
click at [1355, 121] on div "Далее" at bounding box center [1349, 111] width 87 height 41
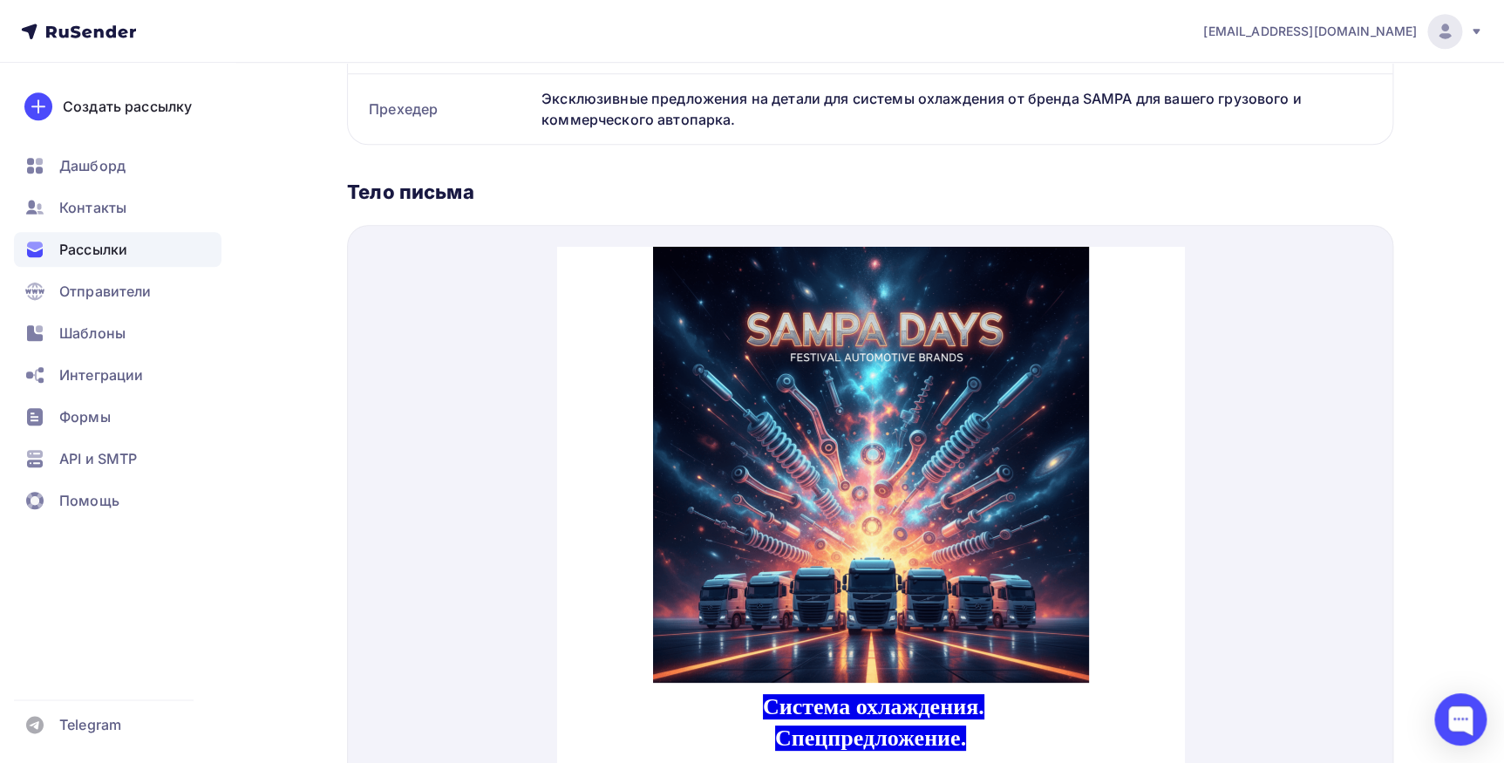
scroll to position [634, 0]
drag, startPoint x: 1515, startPoint y: 733, endPoint x: 957, endPoint y: 489, distance: 608.3
click at [957, 489] on img at bounding box center [870, 443] width 436 height 436
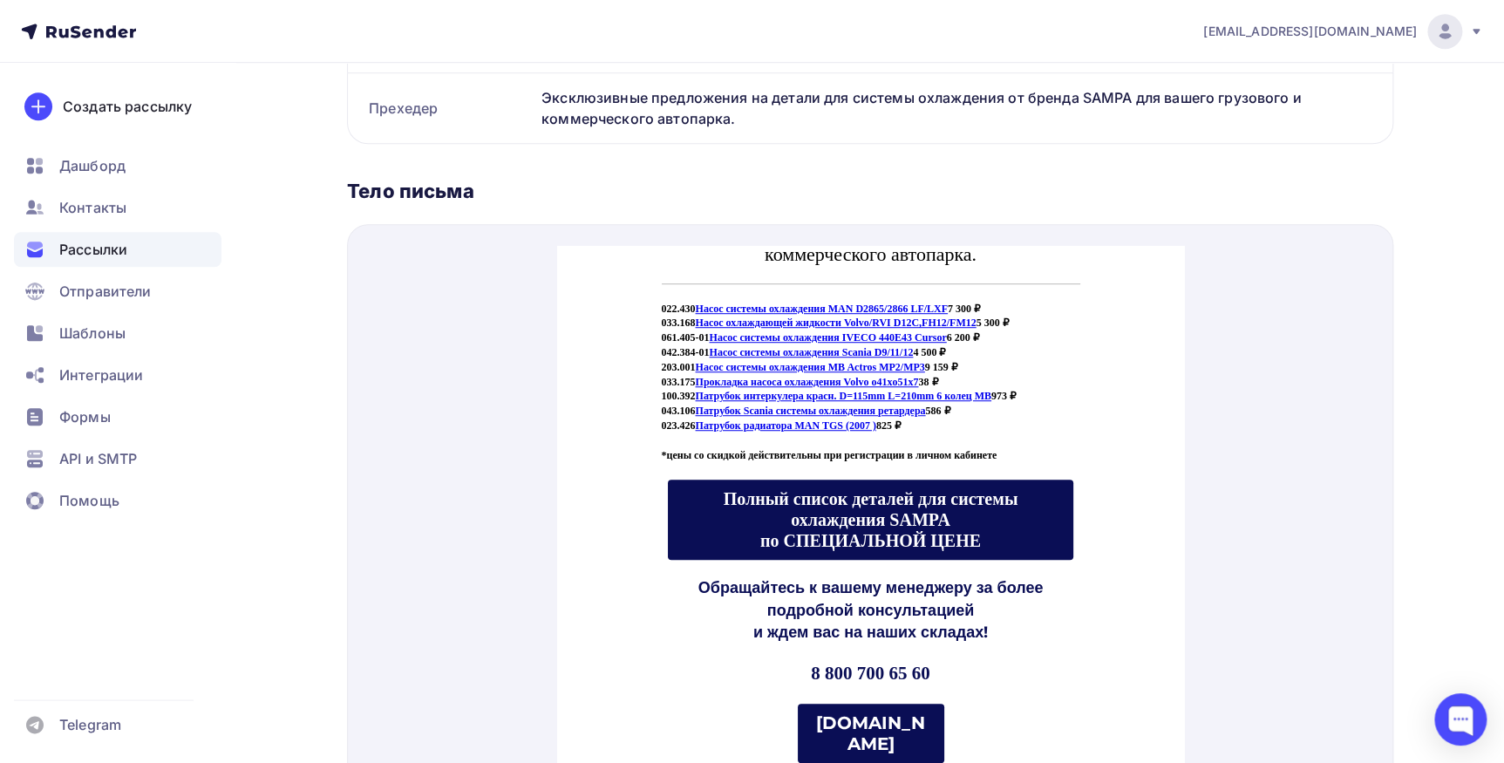
click at [860, 477] on span "Полный список деталей для системы охлаждения SAMPA по СПЕЦИАЛЬНОЙ ЦЕНЕ" at bounding box center [870, 498] width 295 height 61
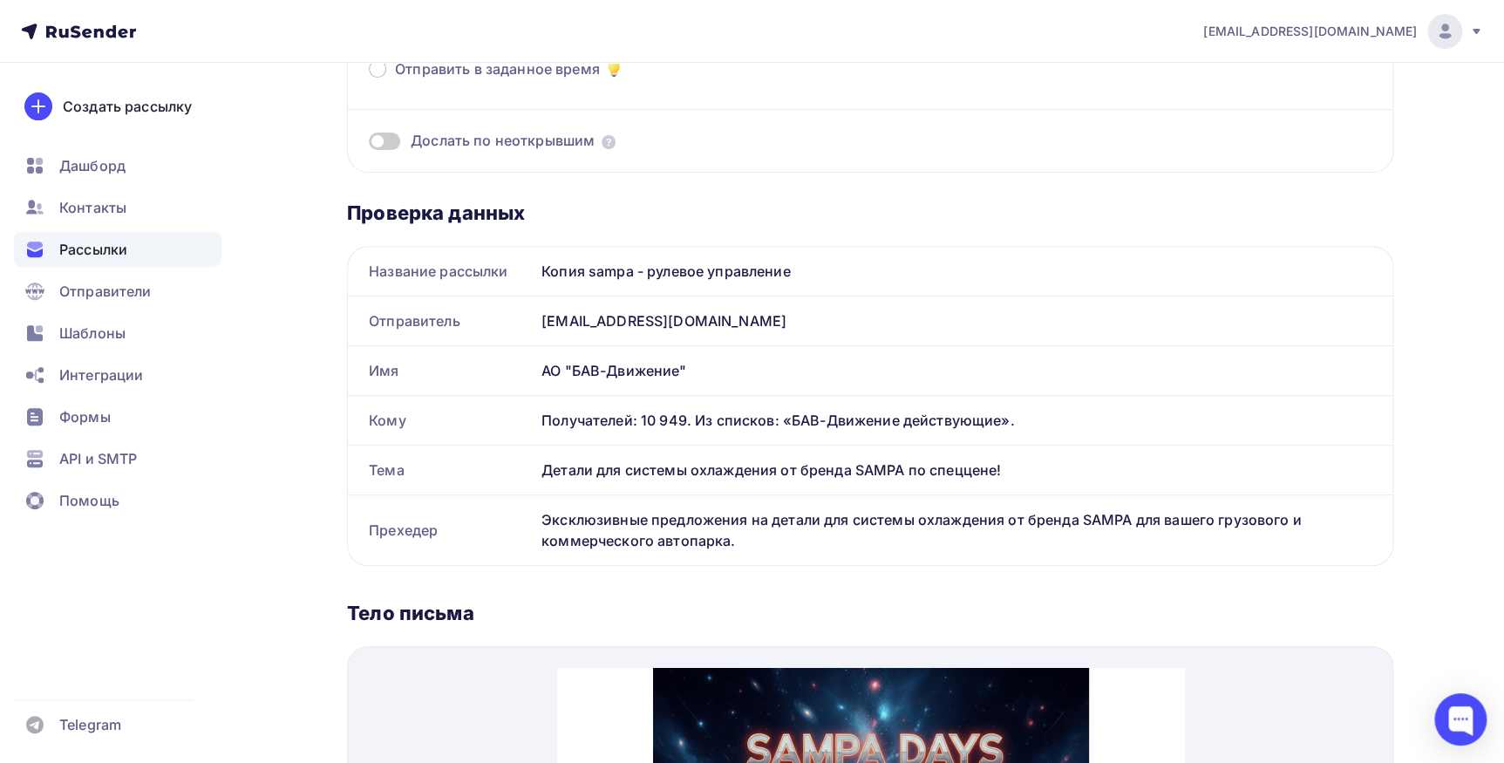
scroll to position [0, 0]
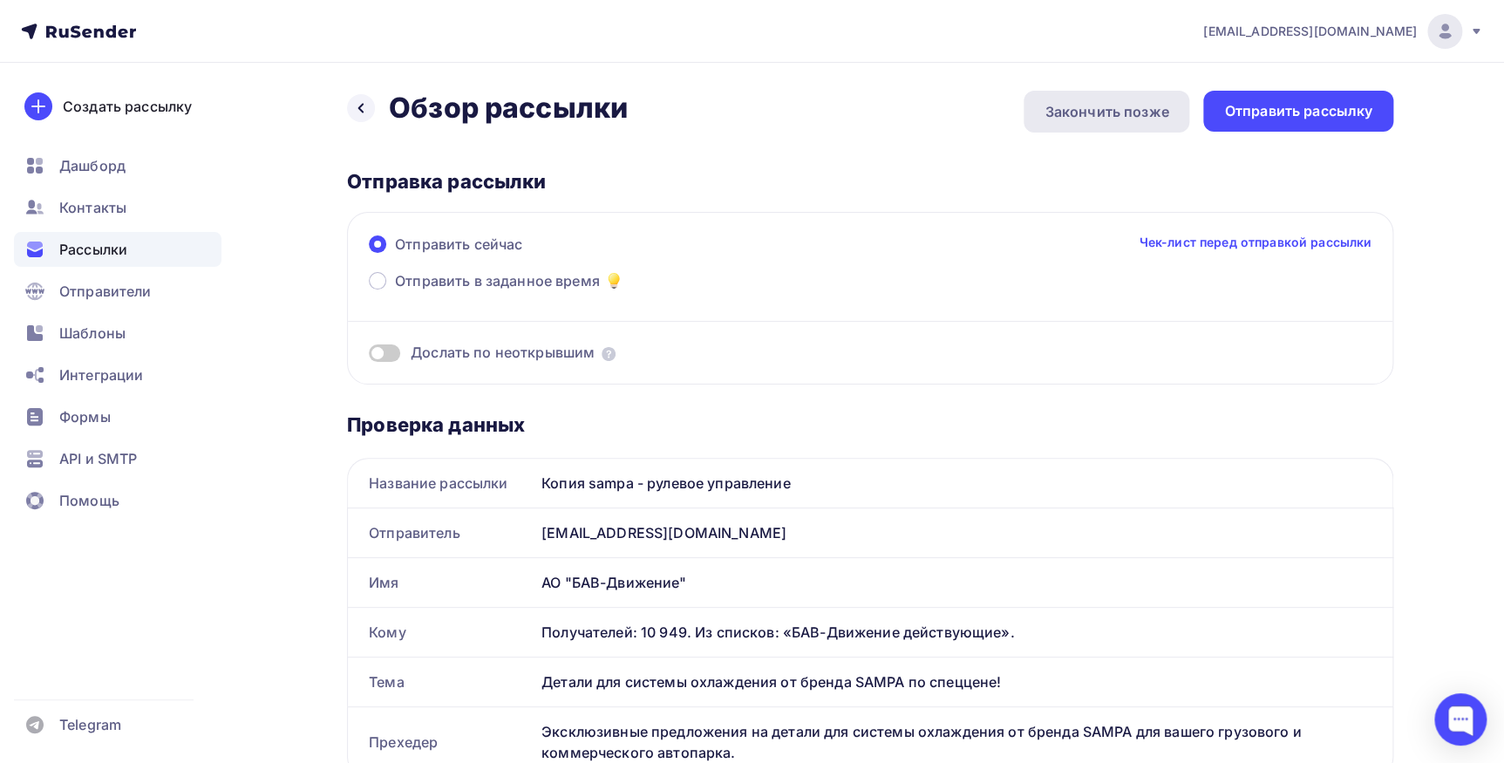
click at [1137, 103] on div "Закончить позже" at bounding box center [1107, 111] width 124 height 21
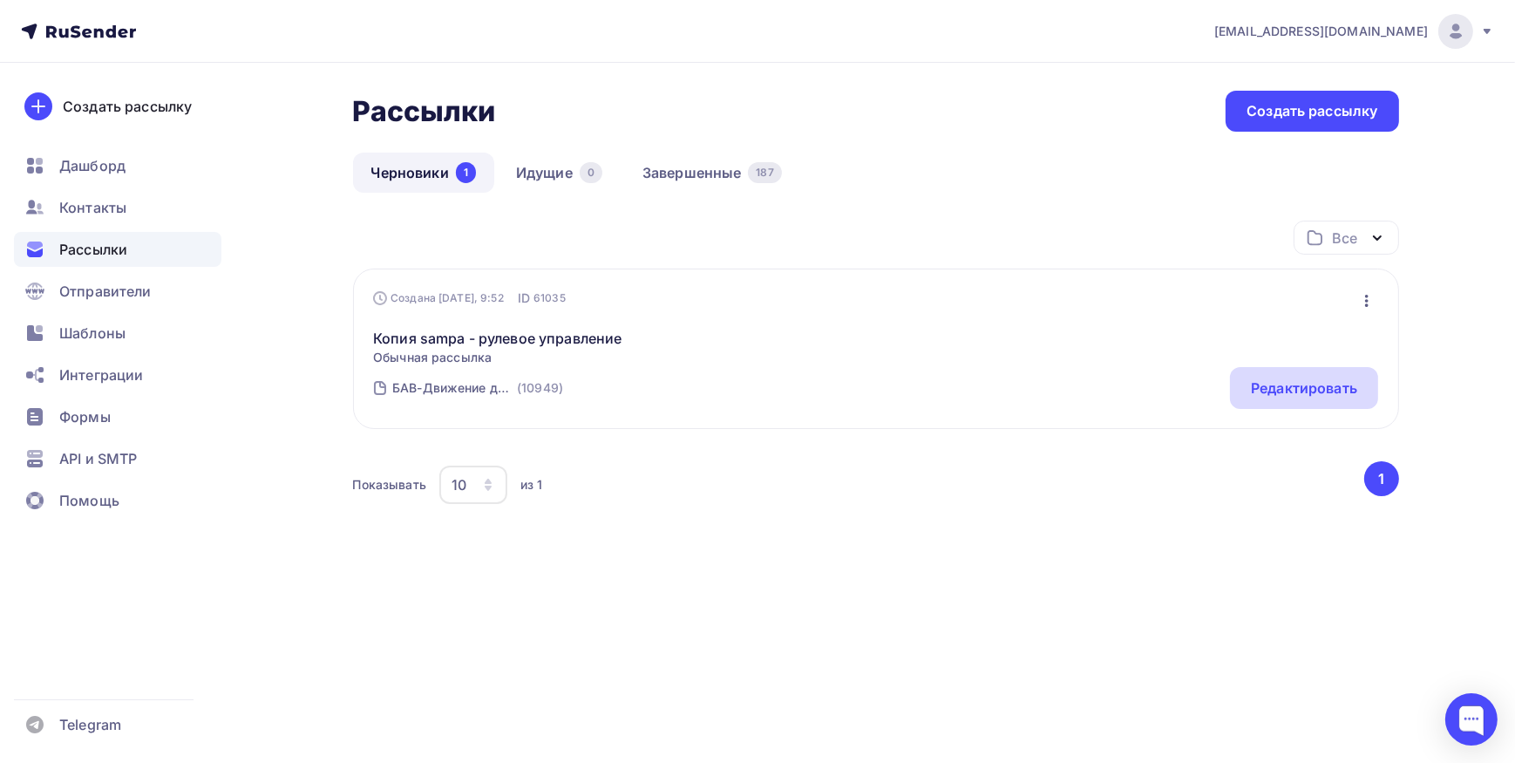
click at [1315, 391] on div "Редактировать" at bounding box center [1304, 388] width 106 height 21
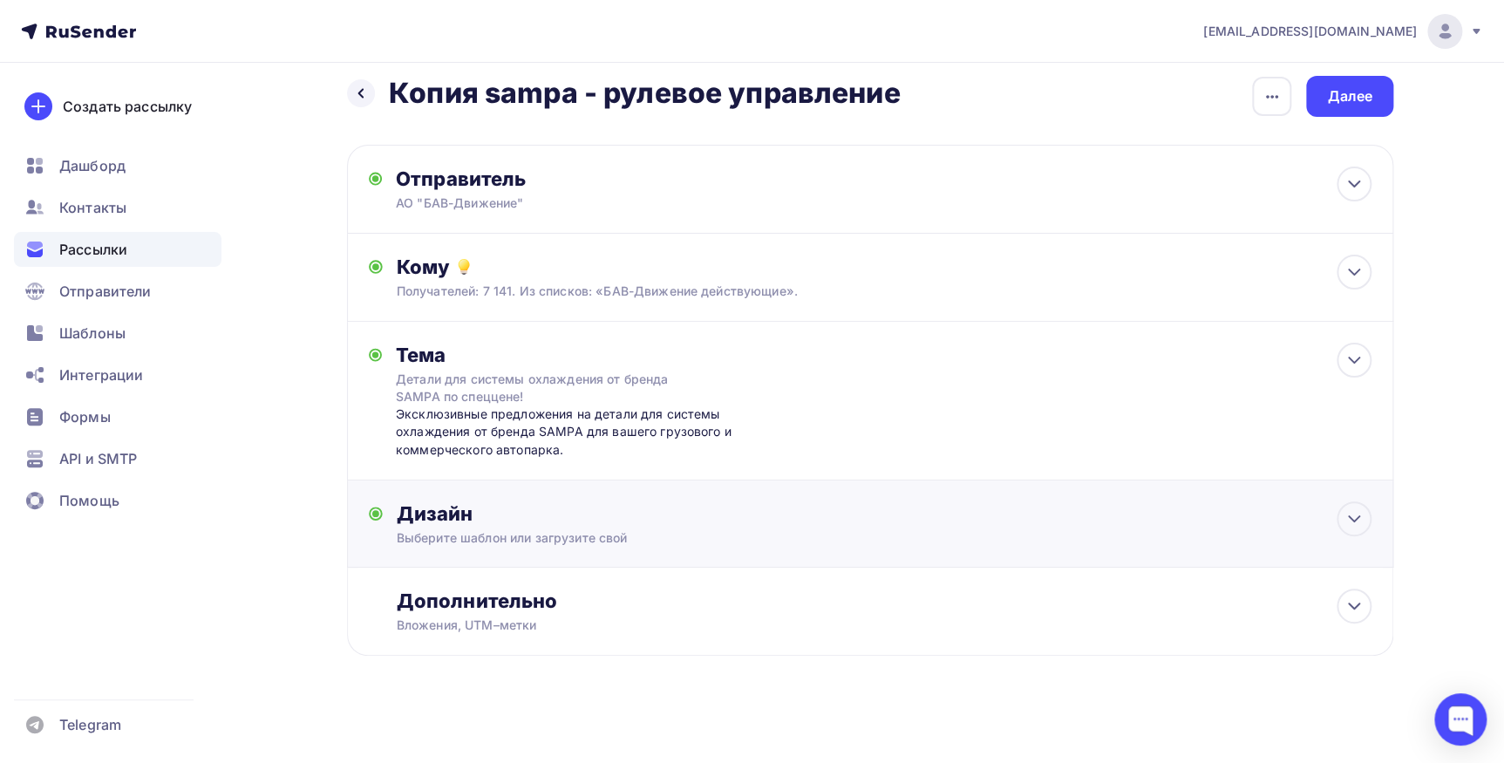
scroll to position [19, 0]
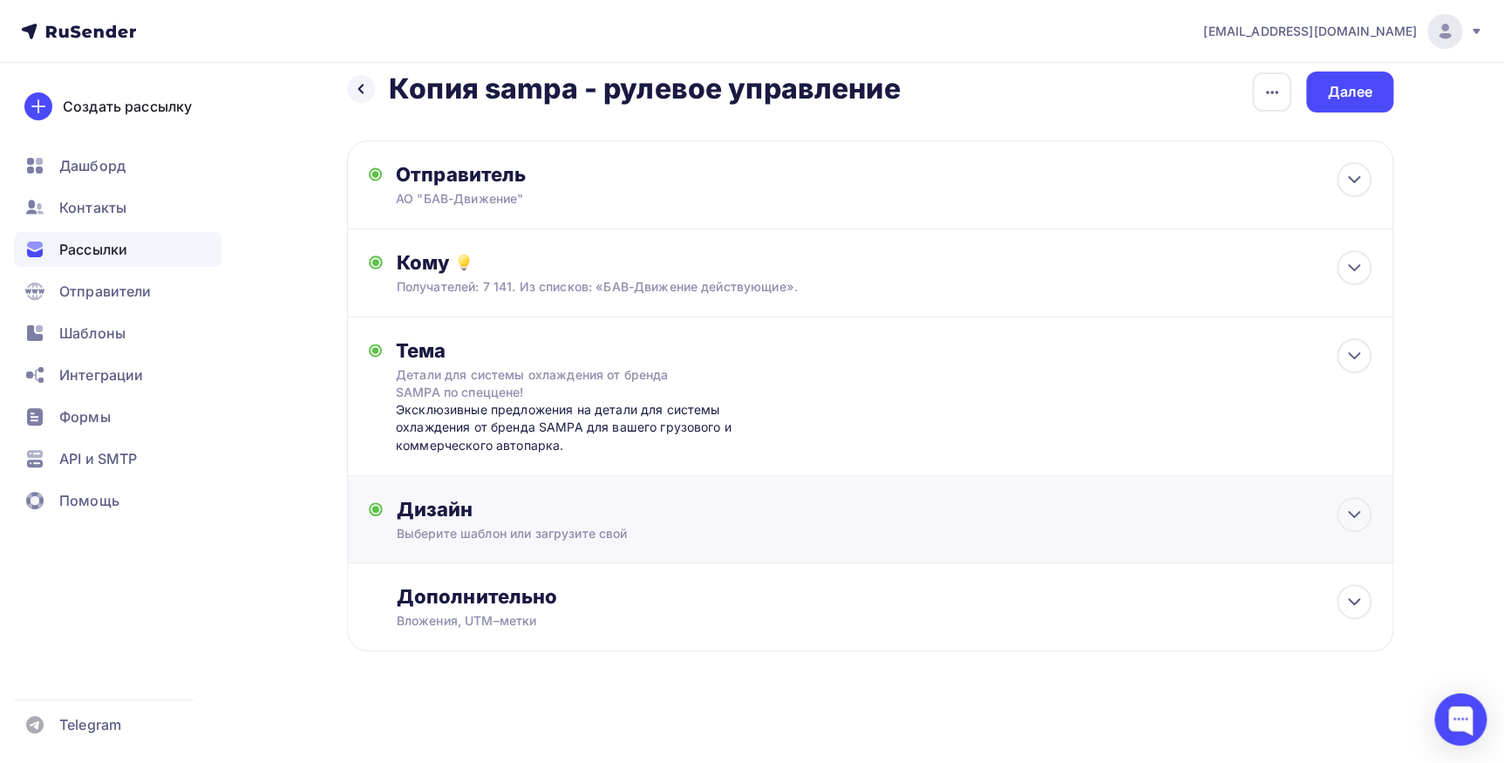
click at [957, 532] on div "Выберите шаблон или загрузите свой" at bounding box center [836, 533] width 878 height 17
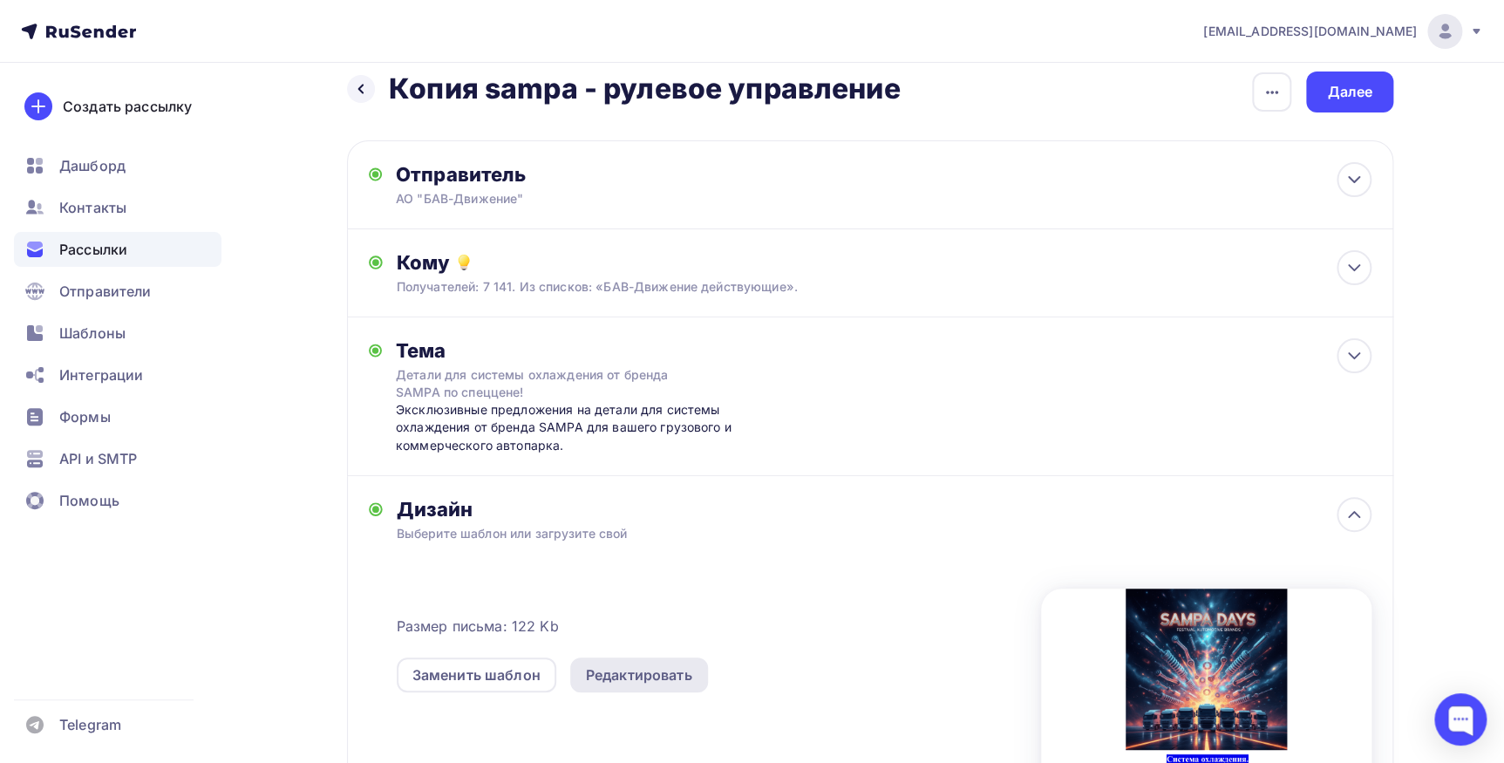
click at [686, 667] on div "Редактировать" at bounding box center [639, 674] width 106 height 21
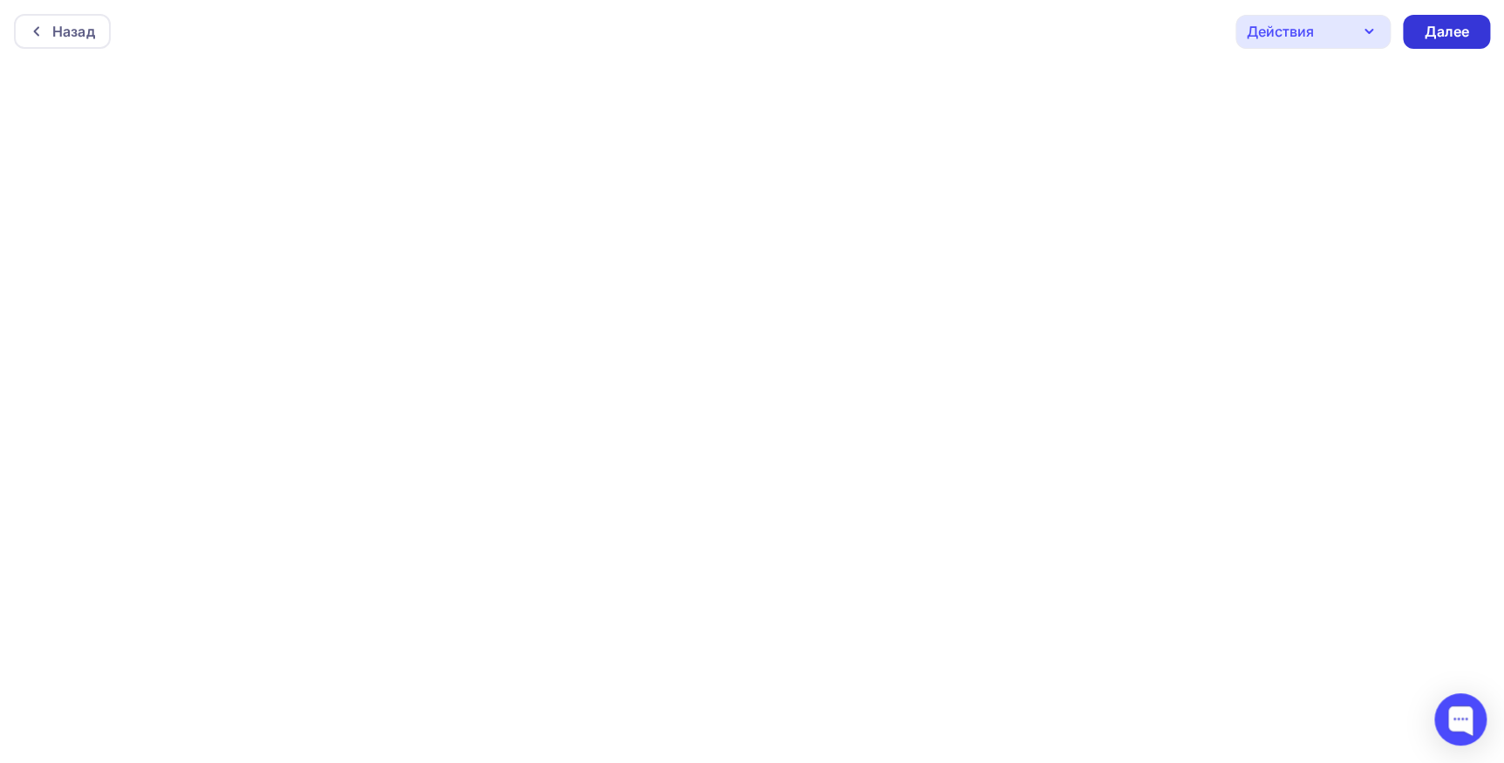
click at [1460, 31] on div "Далее" at bounding box center [1446, 32] width 45 height 20
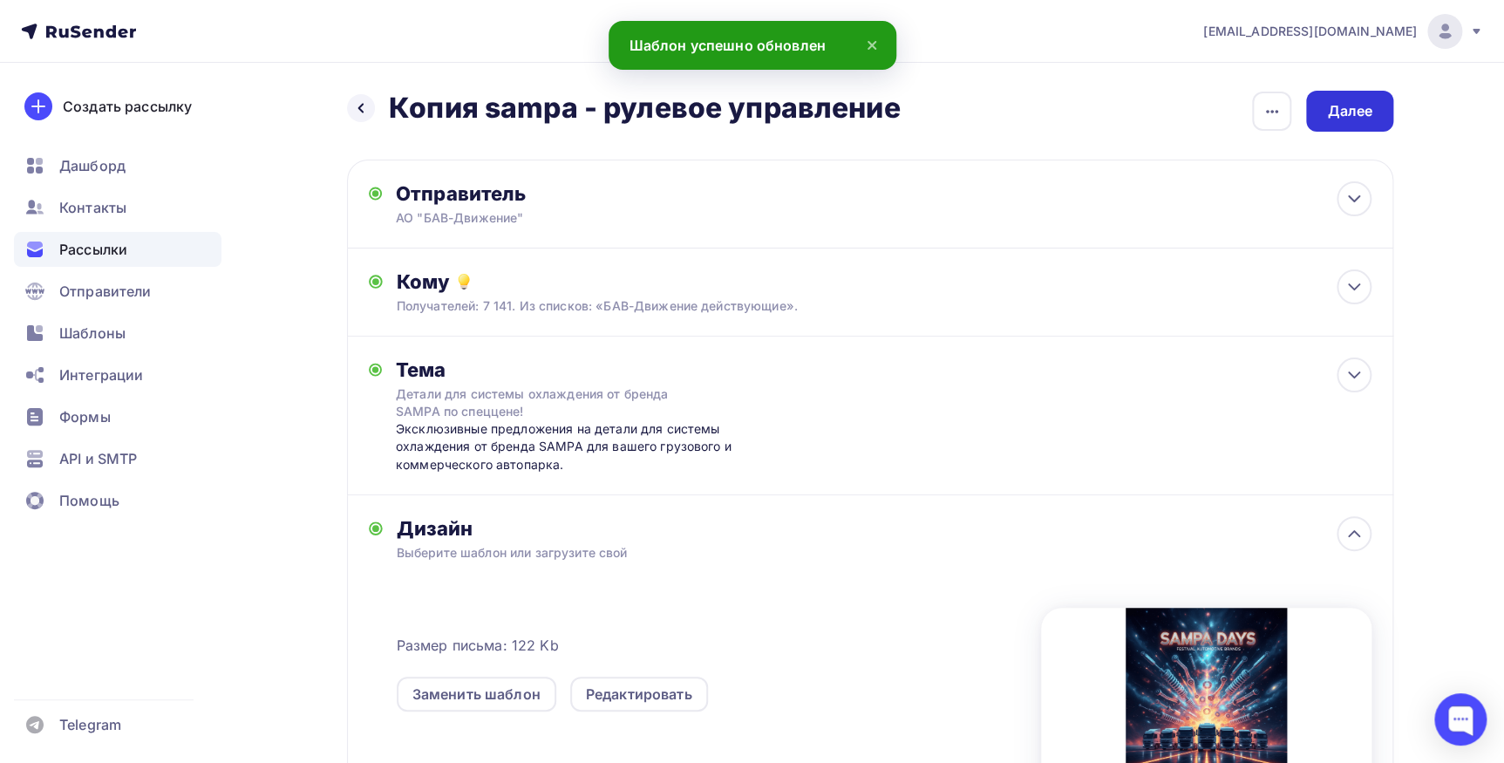
click at [1384, 111] on div "Далее" at bounding box center [1349, 111] width 87 height 41
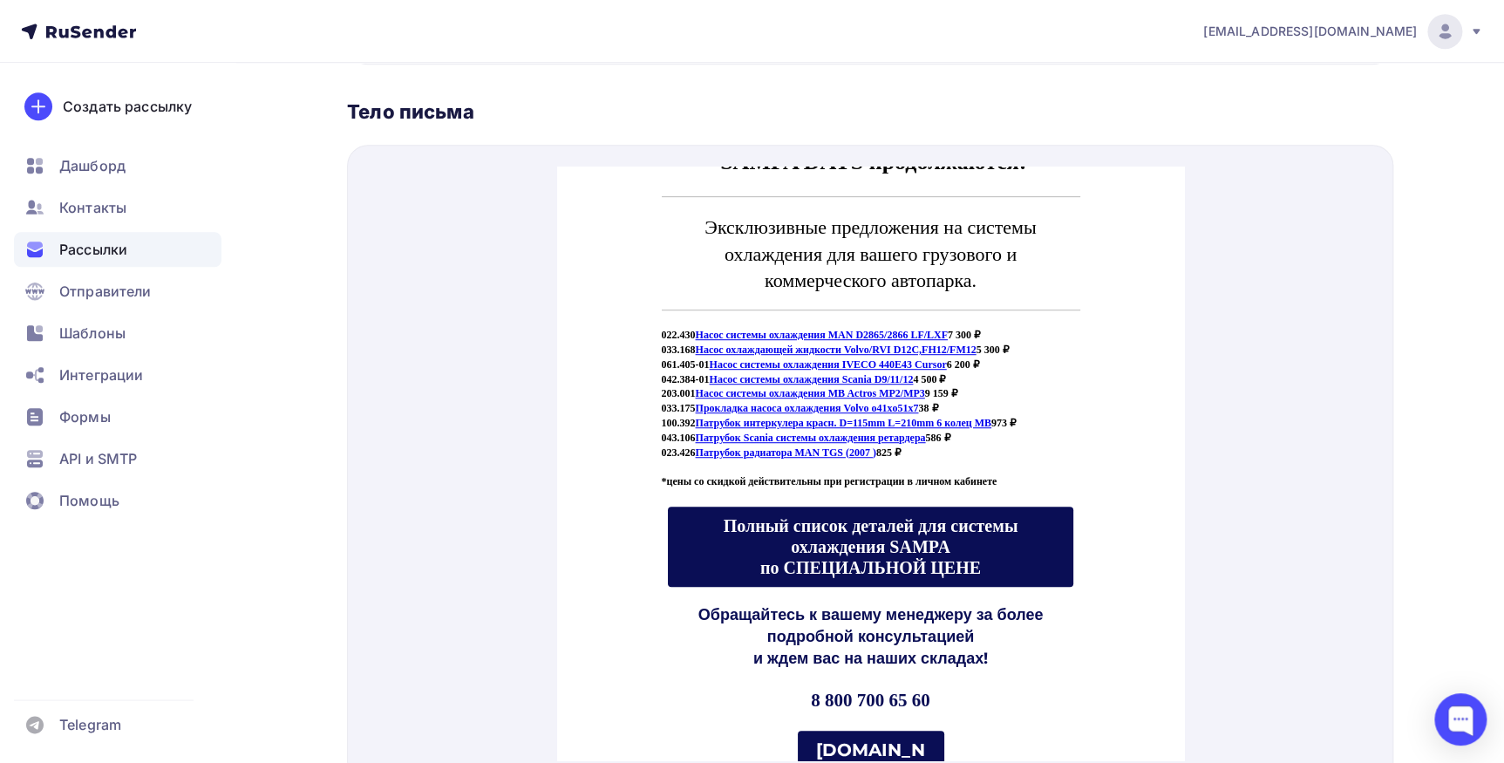
scroll to position [634, 0]
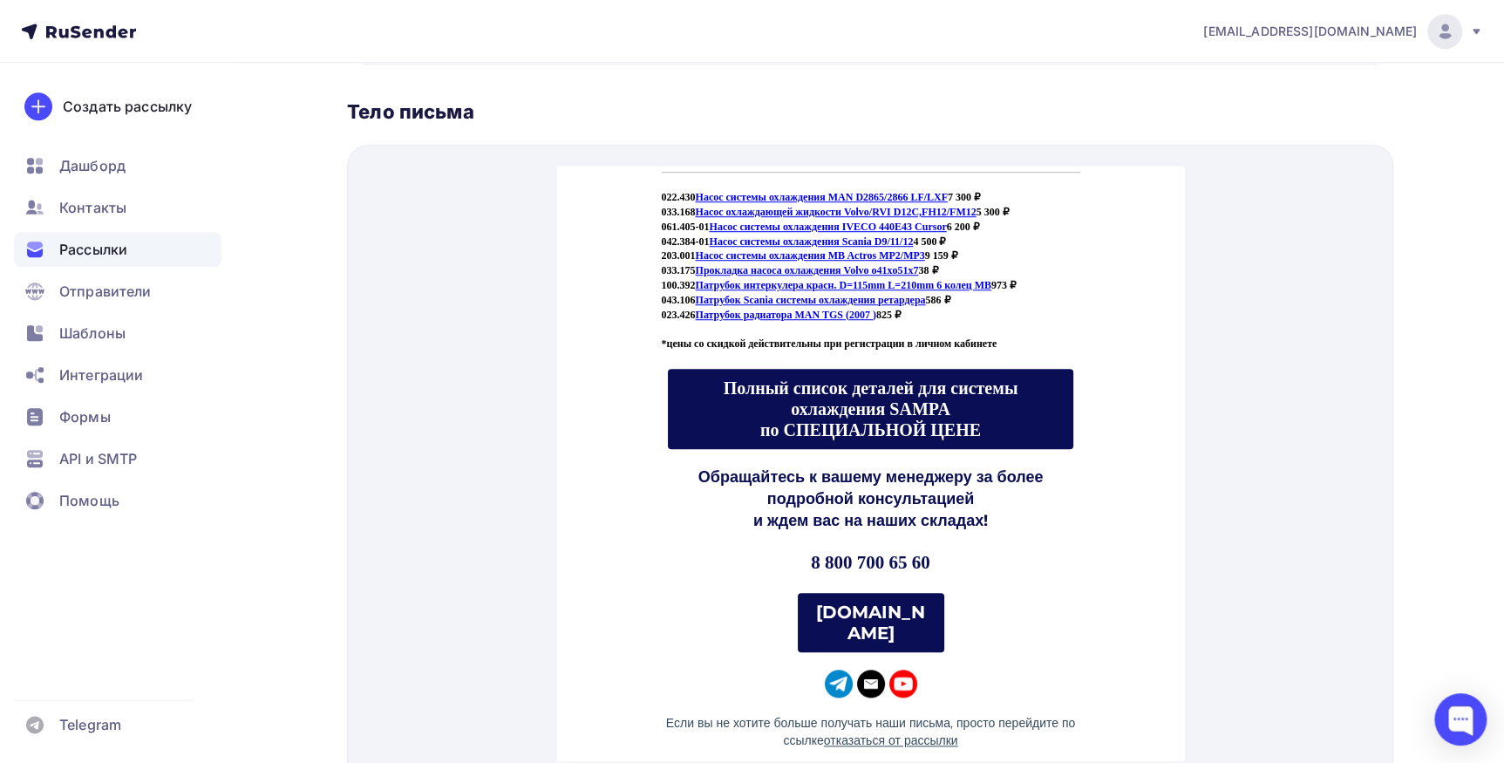
click at [942, 378] on span "Полный список деталей для системы охлаждения SAMPA по СПЕЦИАЛЬНОЙ ЦЕНЕ" at bounding box center [870, 387] width 295 height 61
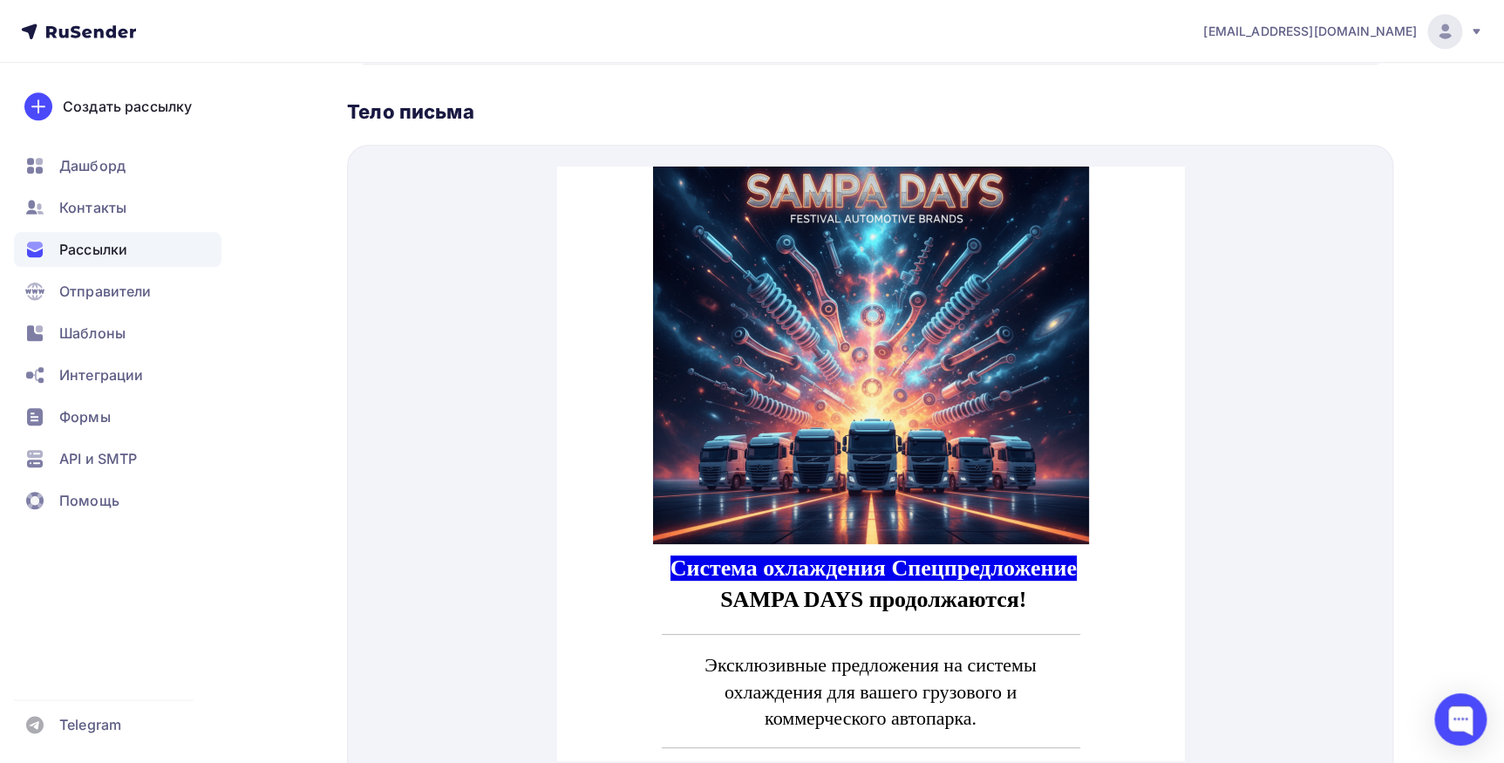
scroll to position [0, 0]
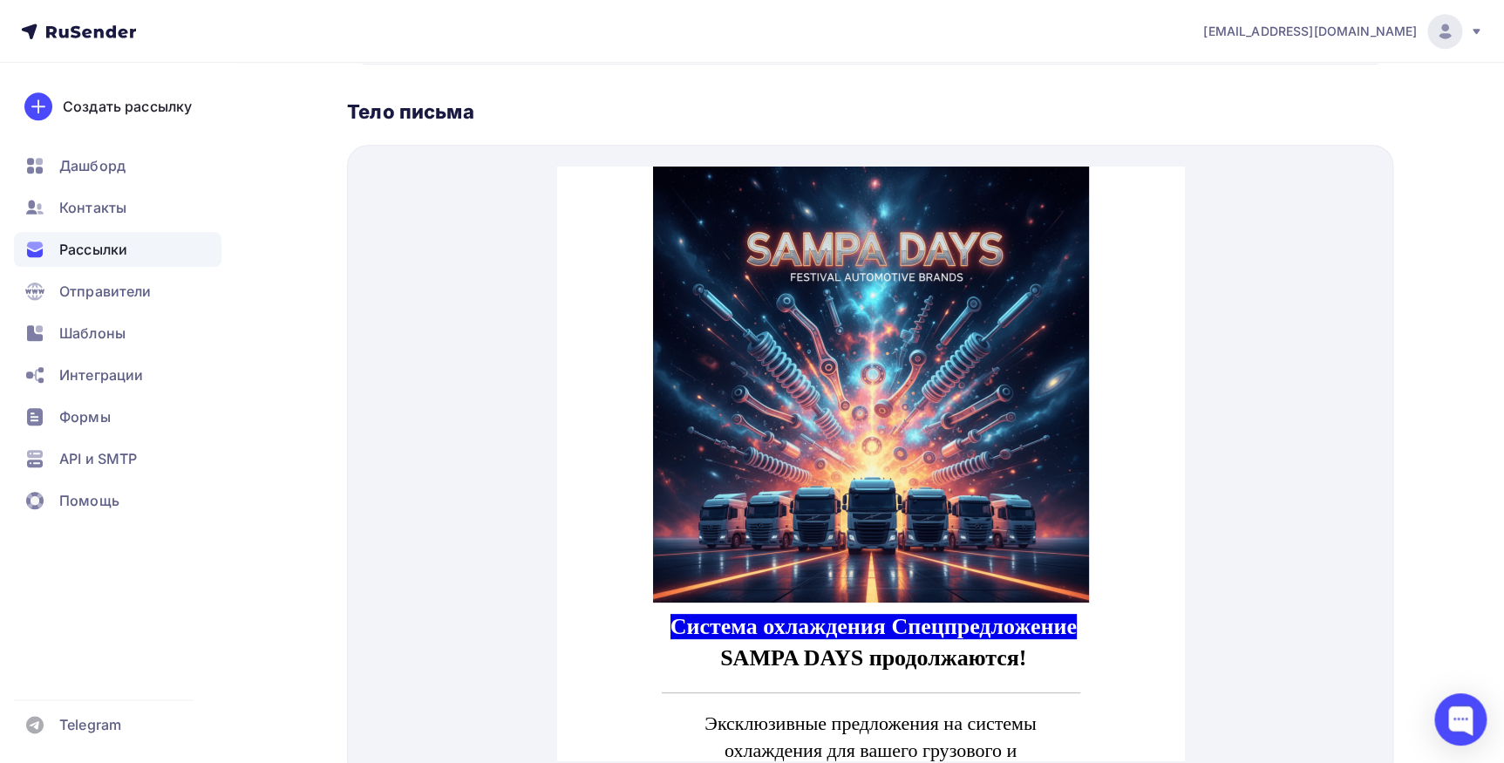
click at [719, 280] on img at bounding box center [870, 364] width 436 height 436
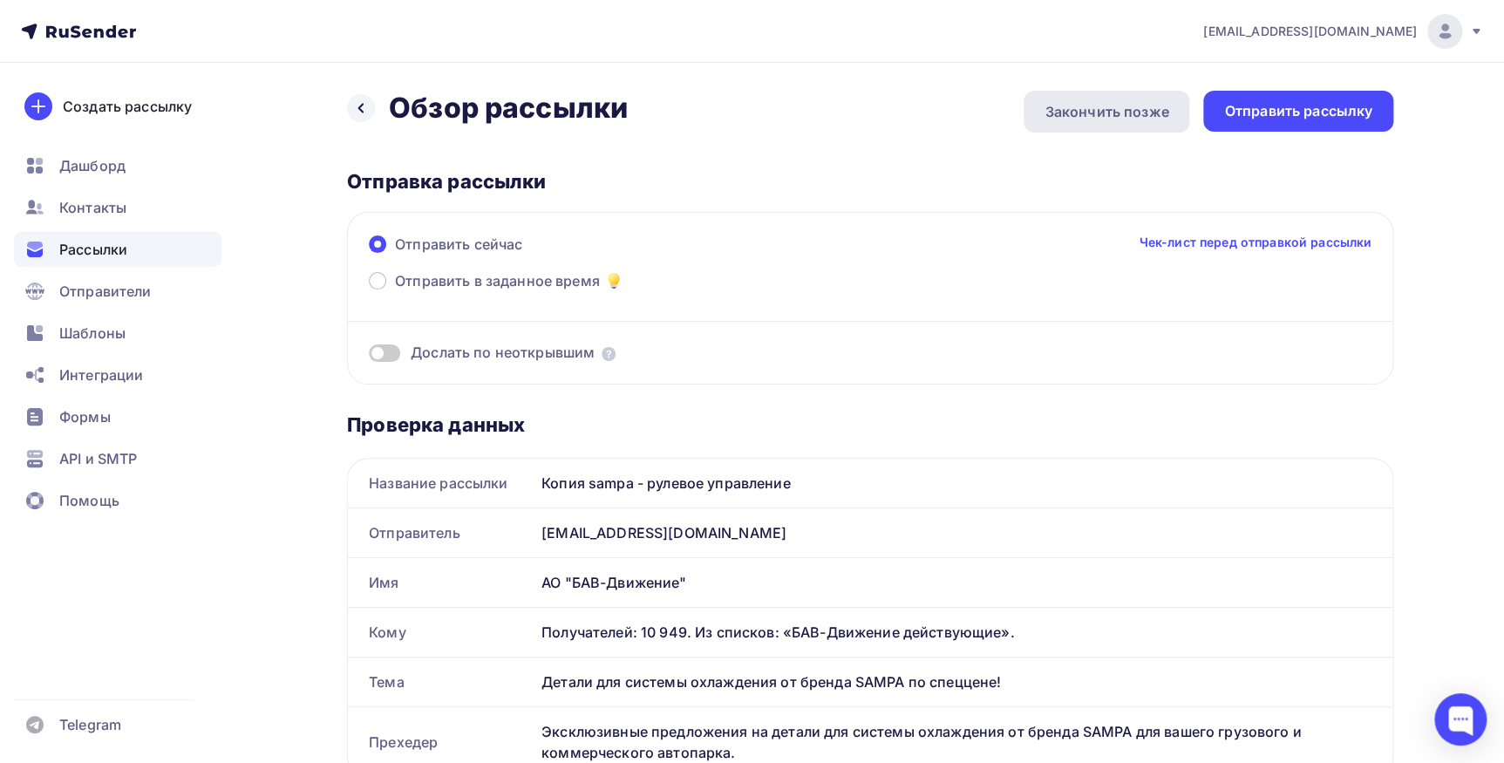
click at [1158, 111] on div "Закончить позже" at bounding box center [1107, 111] width 124 height 21
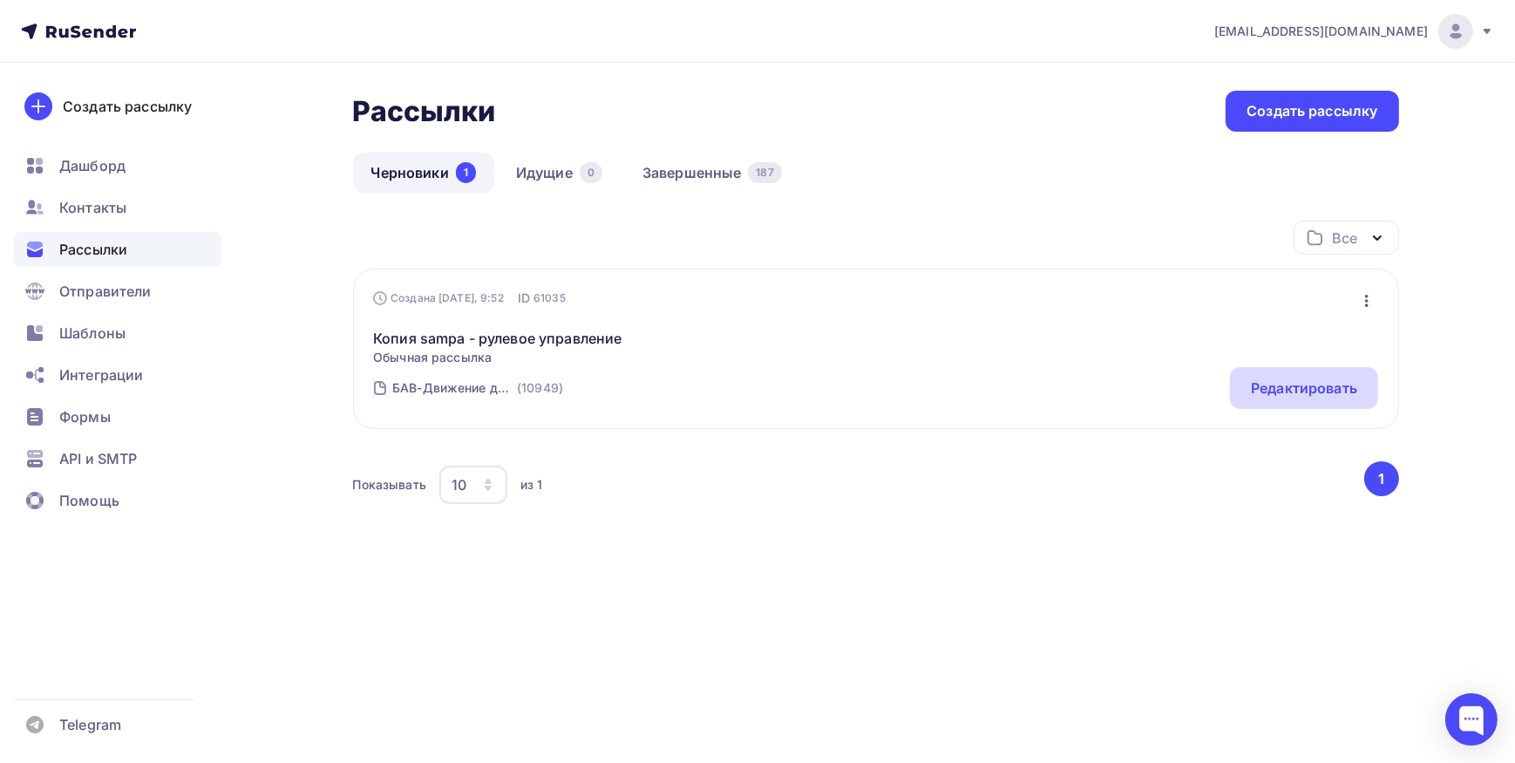
click at [1316, 388] on div "Редактировать" at bounding box center [1304, 388] width 106 height 21
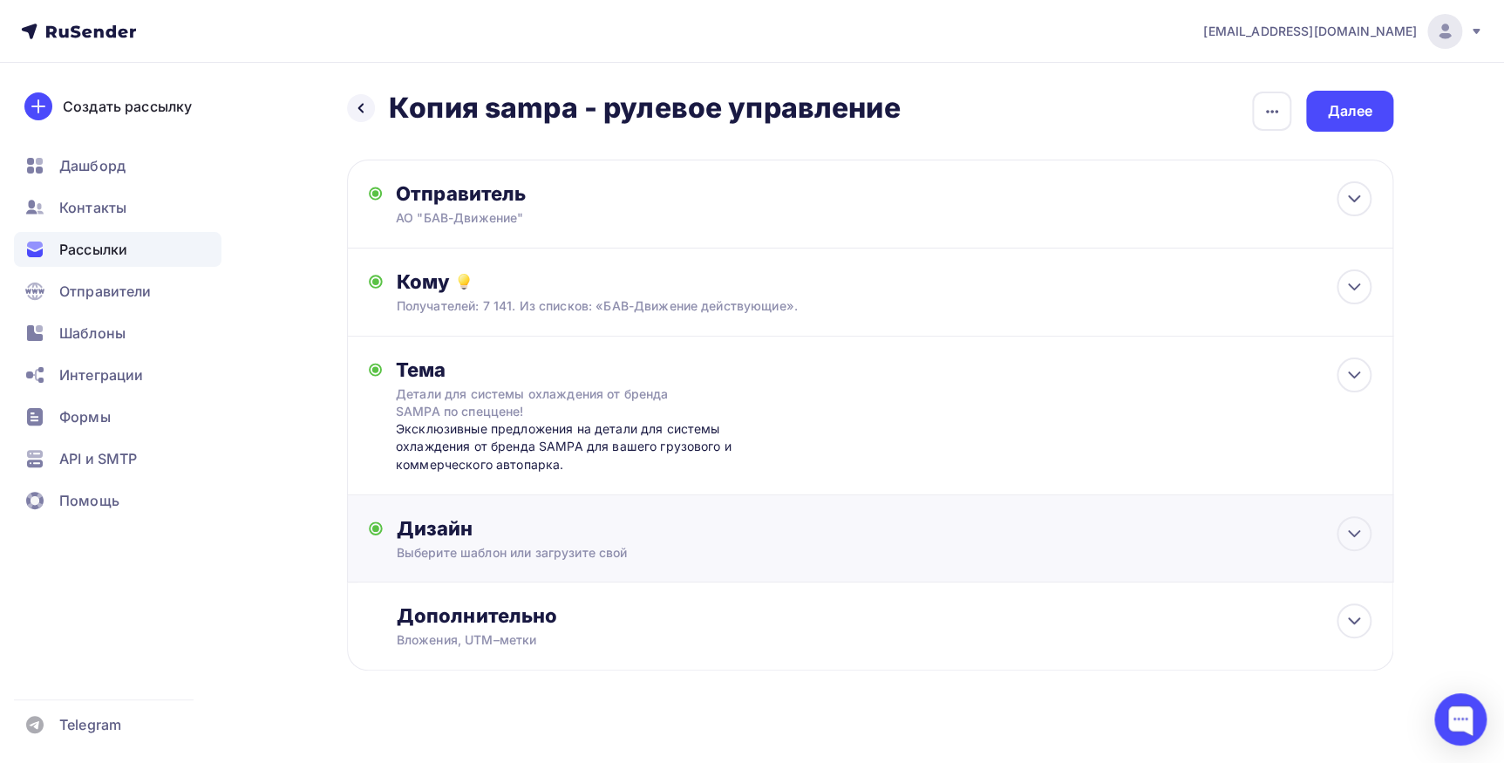
click at [450, 541] on div "Дизайн Выберите шаблон или загрузите свой Размер письма: 122 Kb Заменить шаблон…" at bounding box center [884, 538] width 975 height 45
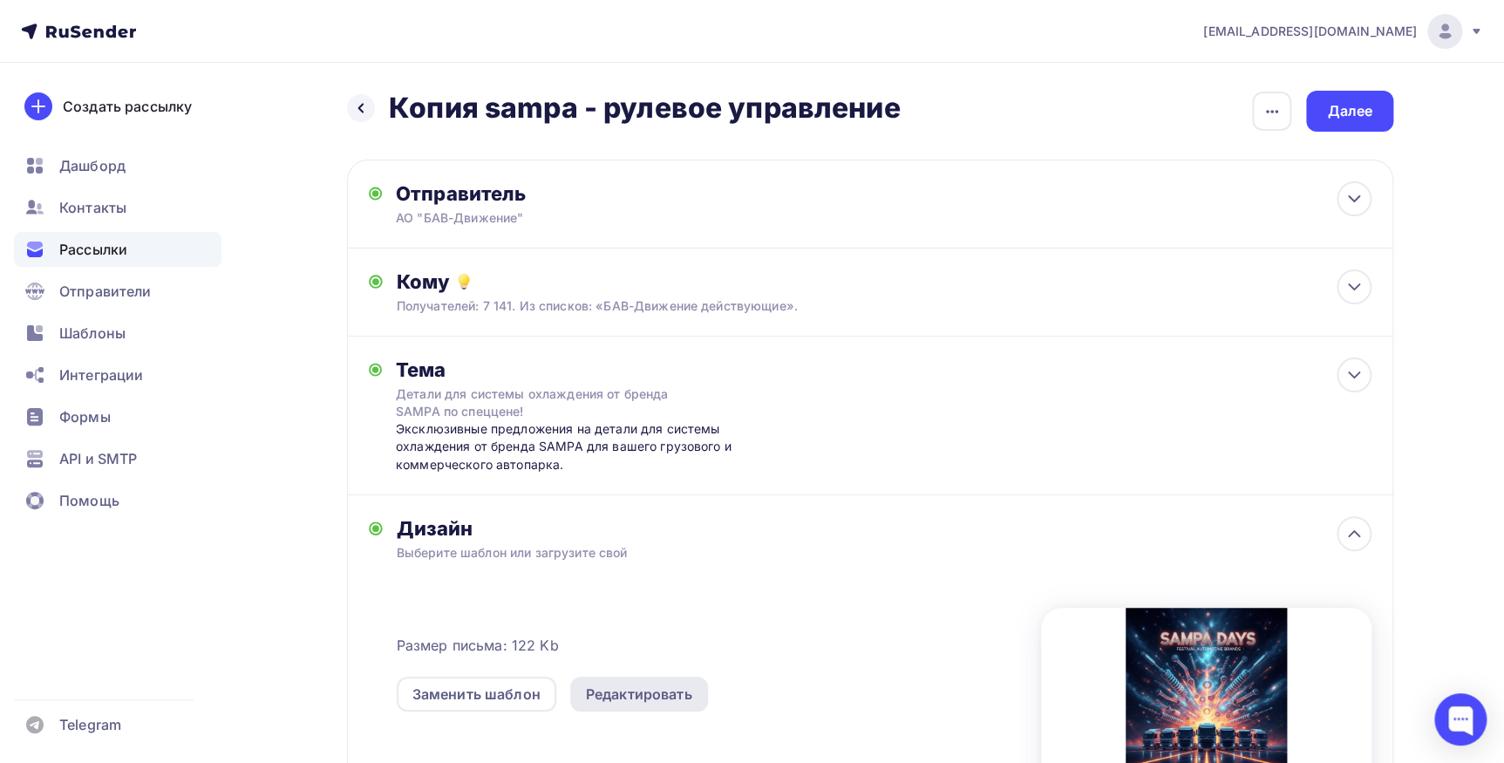
click at [610, 698] on div "Редактировать" at bounding box center [639, 694] width 106 height 21
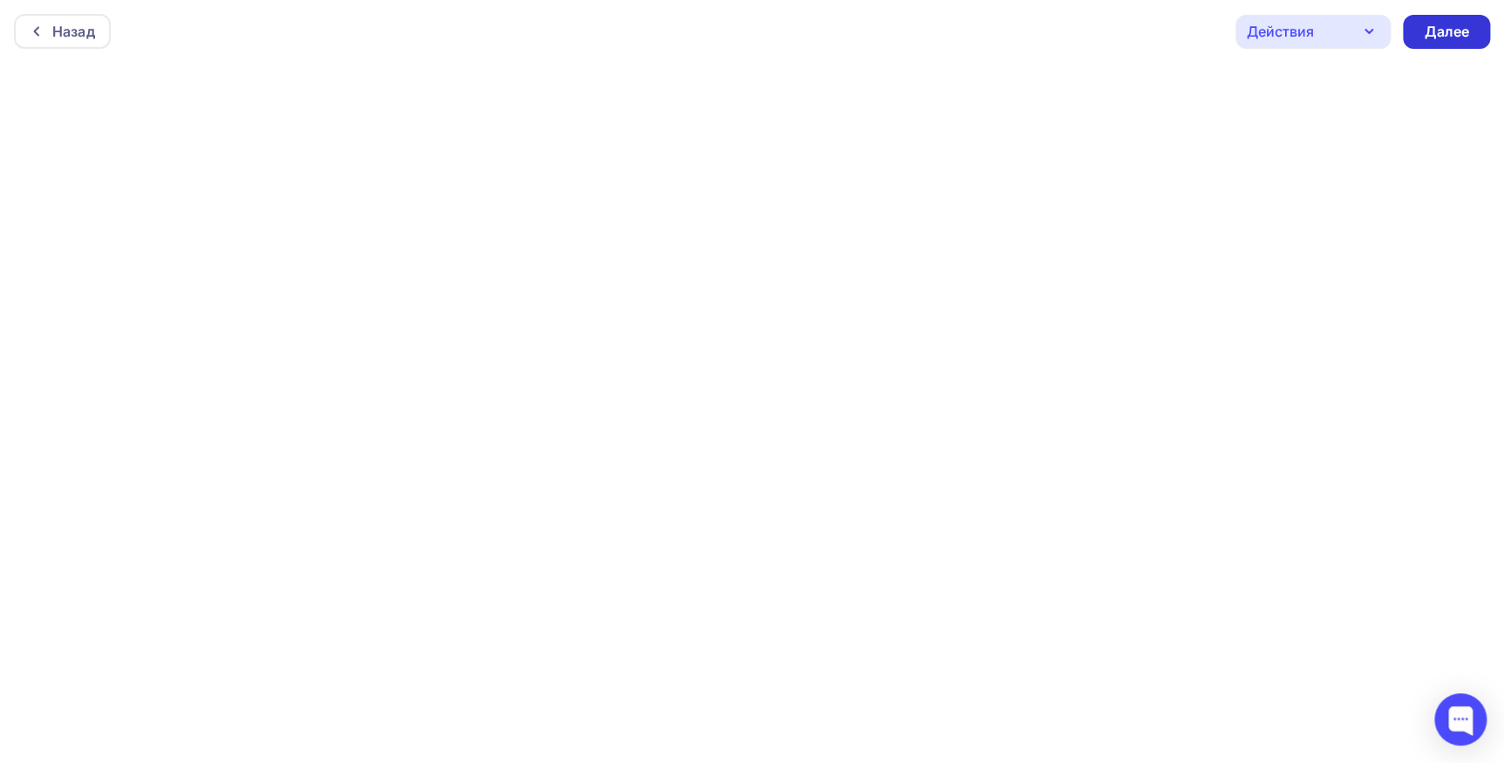
click at [1448, 42] on div "Далее" at bounding box center [1446, 32] width 87 height 34
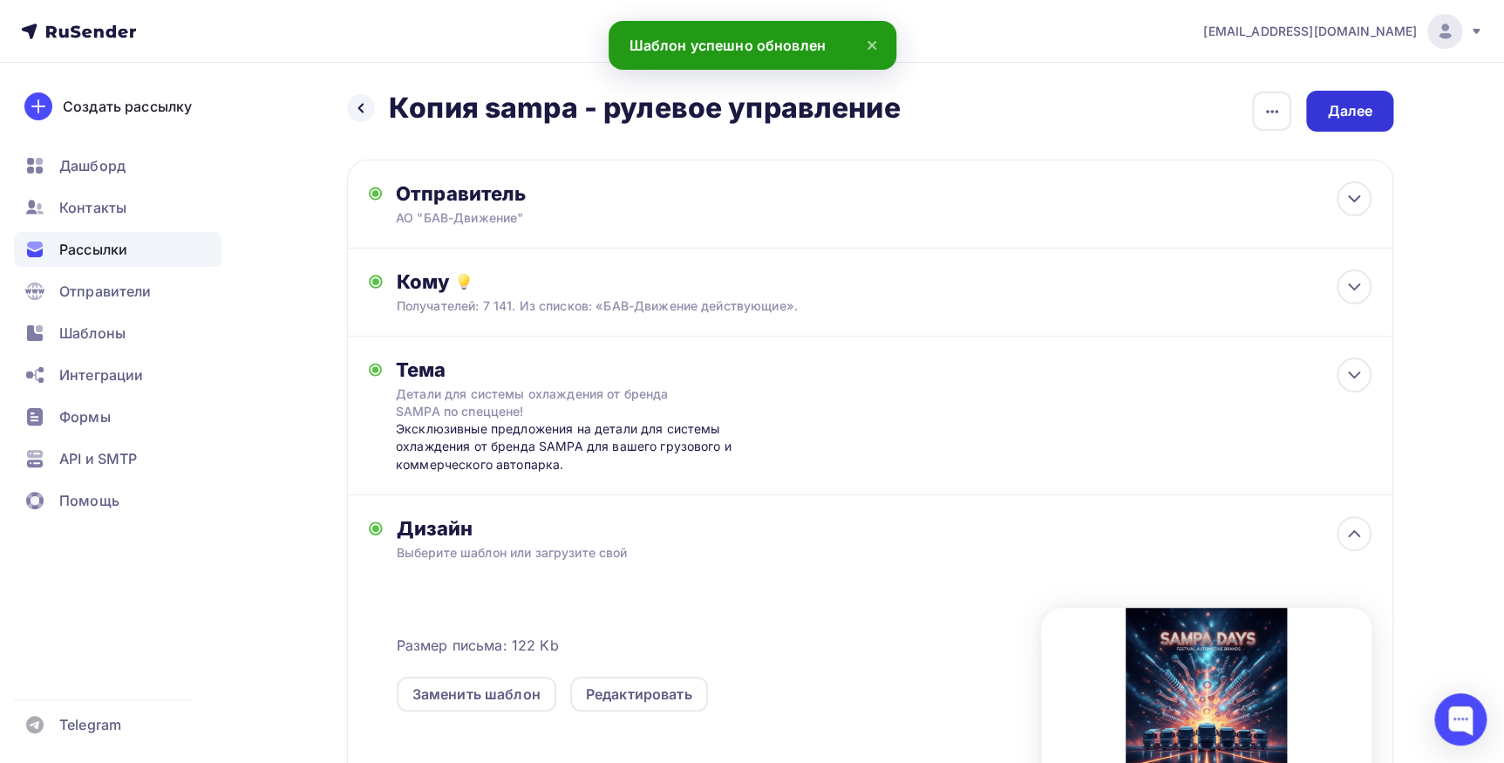
click at [1389, 106] on div "Далее" at bounding box center [1349, 111] width 87 height 41
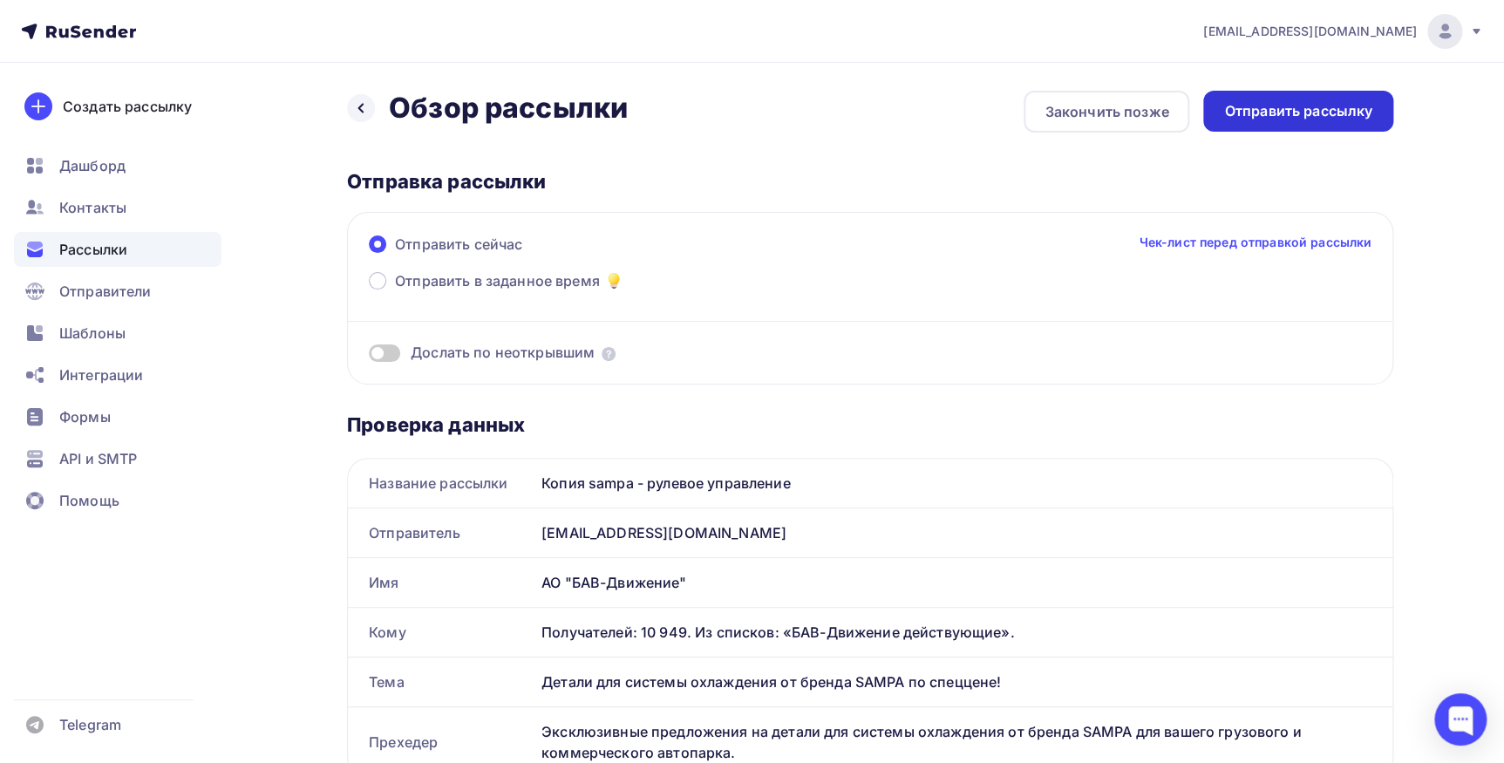
click at [1358, 119] on div "Отправить рассылку" at bounding box center [1298, 111] width 148 height 20
